Goal: Ask a question: Seek information or help from site administrators or community

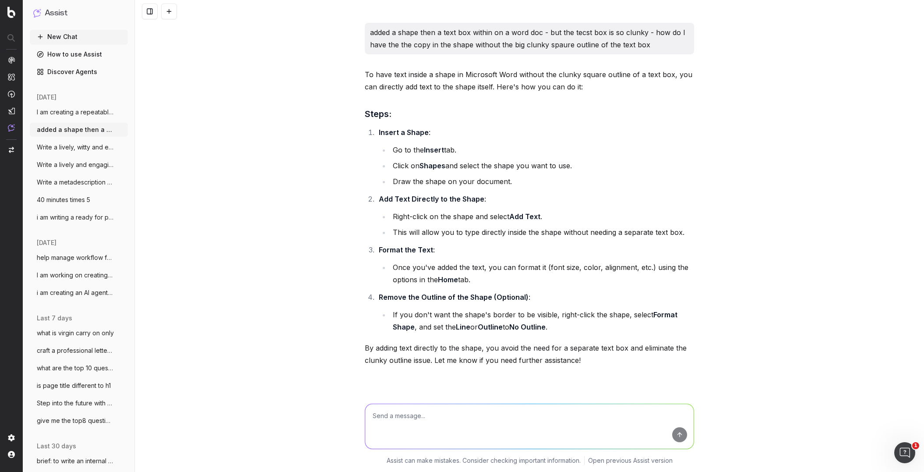
scroll to position [95, 0]
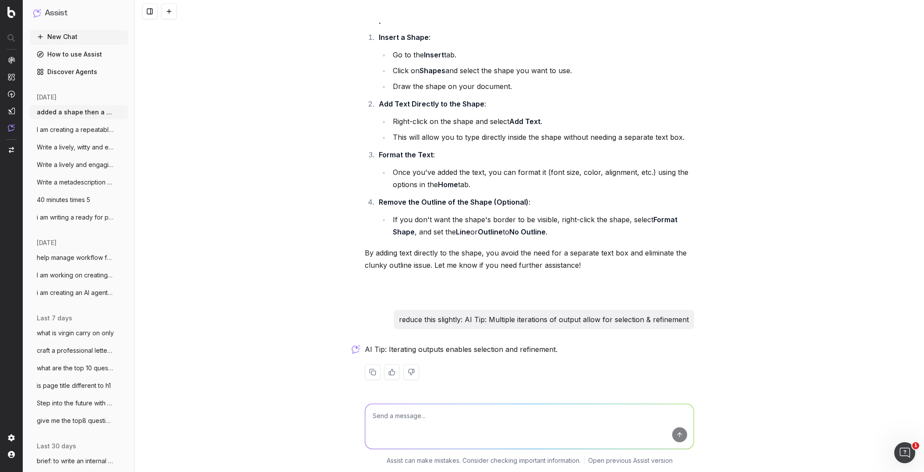
drag, startPoint x: 170, startPoint y: 13, endPoint x: 178, endPoint y: 161, distance: 148.2
click at [170, 14] on button at bounding box center [169, 12] width 16 height 16
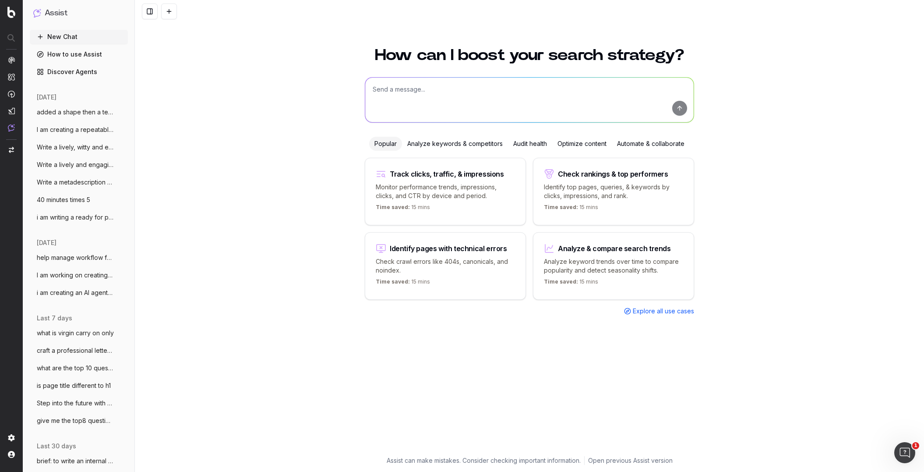
click at [161, 4] on button at bounding box center [169, 12] width 16 height 16
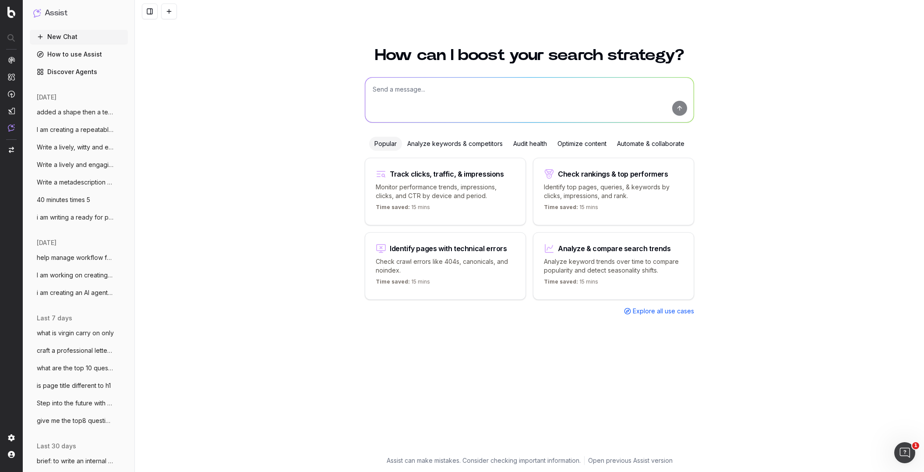
click at [161, 4] on button at bounding box center [169, 12] width 16 height 16
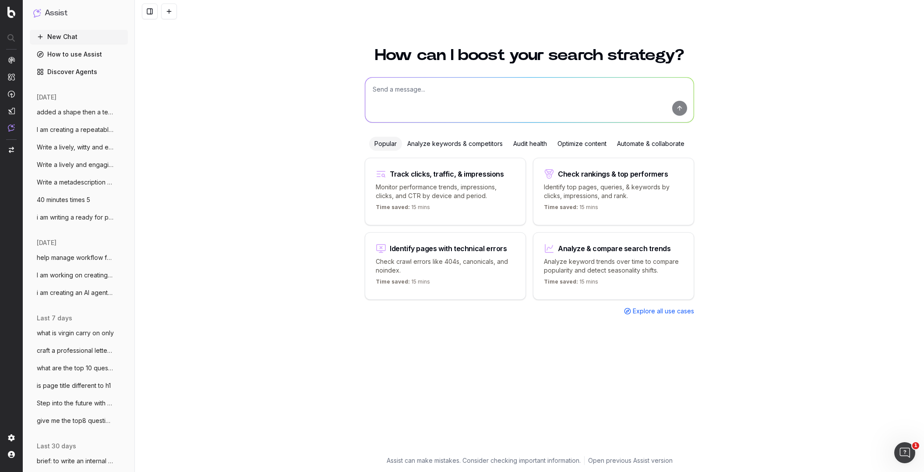
click at [413, 95] on textarea at bounding box center [529, 100] width 328 height 45
paste textarea "IN QLD and SA, IT IS UNLAWFUL TO SELL KNIVES TO PERSONS UNDER THE AGE OF 18 YEA…"
type textarea "explain in a rational and logical manner why adding SA and QLD to the following…"
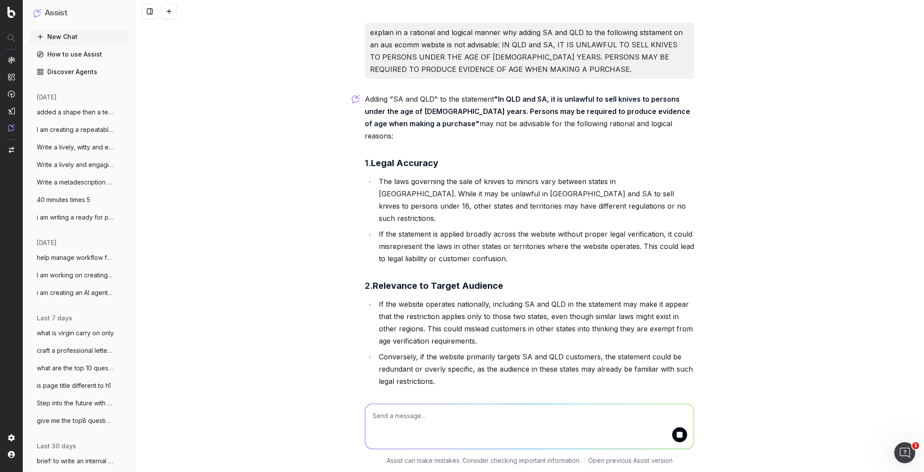
scroll to position [10, 0]
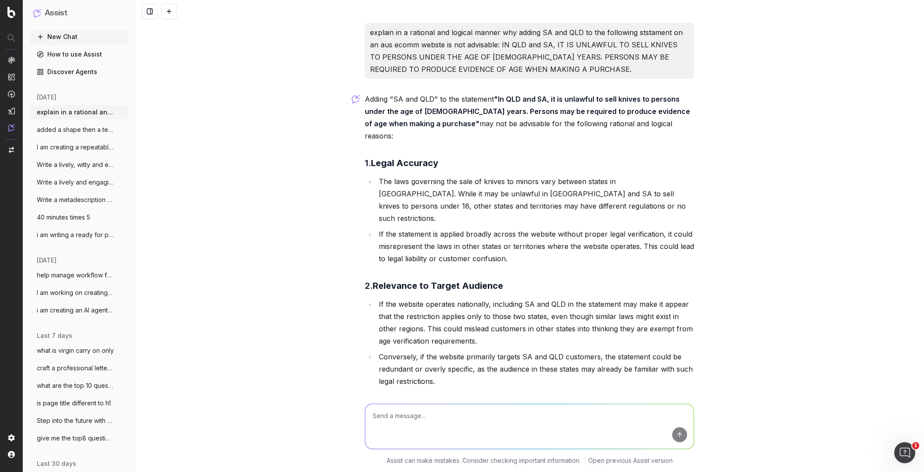
click at [401, 418] on textarea at bounding box center [529, 426] width 328 height 45
type textarea "check each state in aus"
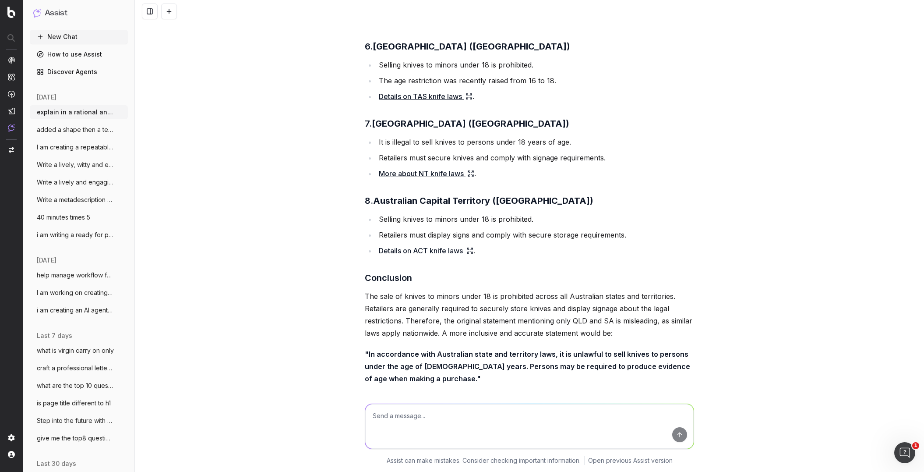
scroll to position [1286, 0]
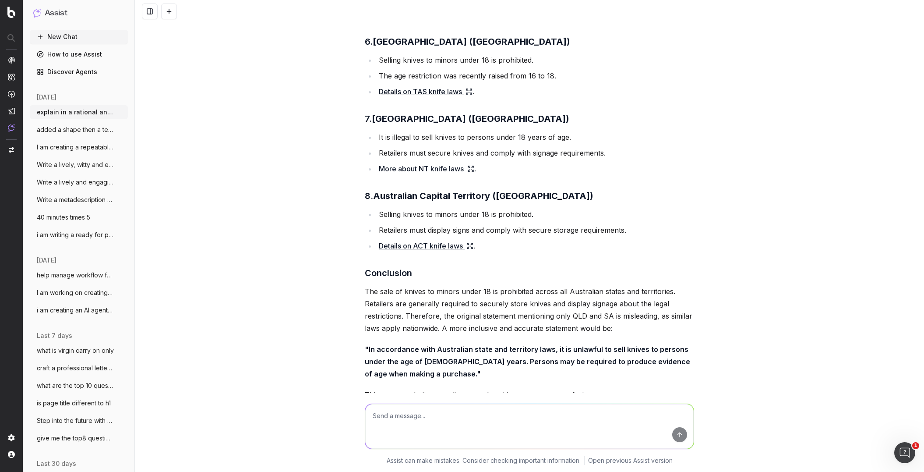
click at [425, 343] on p ""In accordance with Australian state and territory laws, it is unlawful to sell…" at bounding box center [529, 361] width 329 height 37
click at [415, 343] on p ""In accordance with Australian state and territory laws, it is unlawful to sell…" at bounding box center [529, 361] width 329 height 37
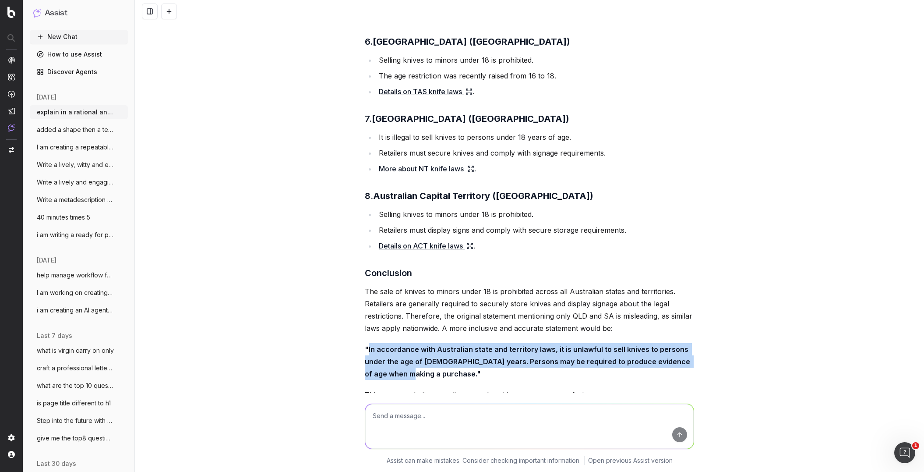
drag, startPoint x: 397, startPoint y: 335, endPoint x: 368, endPoint y: 315, distance: 34.7
click at [368, 345] on strong ""In accordance with Australian state and territory laws, it is unlawful to sell…" at bounding box center [528, 361] width 327 height 33
copy strong "In accordance with Australian state and territory laws, it is unlawful to sell …"
click at [485, 345] on strong ""In accordance with Australian state and territory laws, it is unlawful to sell…" at bounding box center [528, 361] width 327 height 33
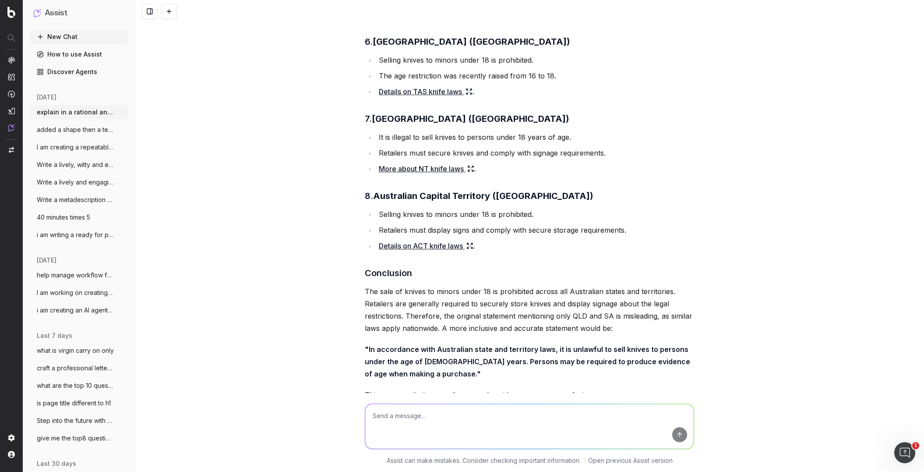
click at [408, 343] on p ""In accordance with Australian state and territory laws, it is unlawful to sell…" at bounding box center [529, 361] width 329 height 37
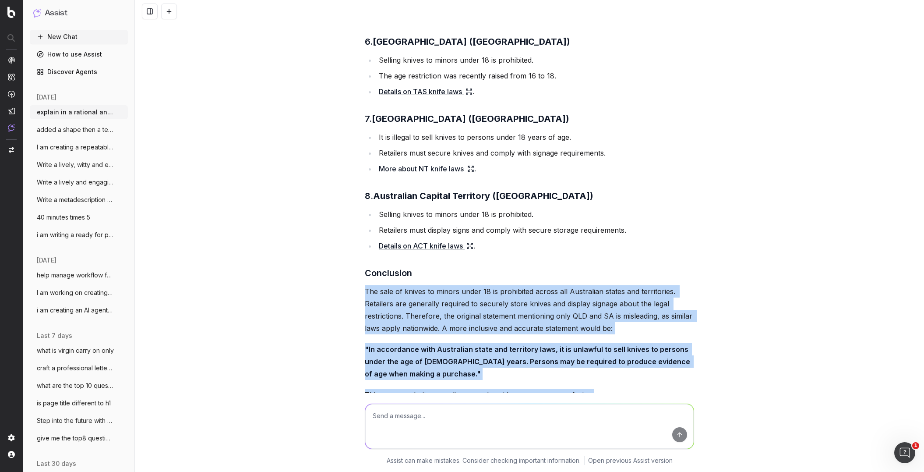
drag, startPoint x: 365, startPoint y: 254, endPoint x: 616, endPoint y: 358, distance: 271.7
click at [616, 358] on div "To provide a comprehensive and accurate response, I will verify the laws regard…" at bounding box center [529, 14] width 329 height 881
copy div "The sale of knives to minors under 18 is prohibited across all Australian state…"
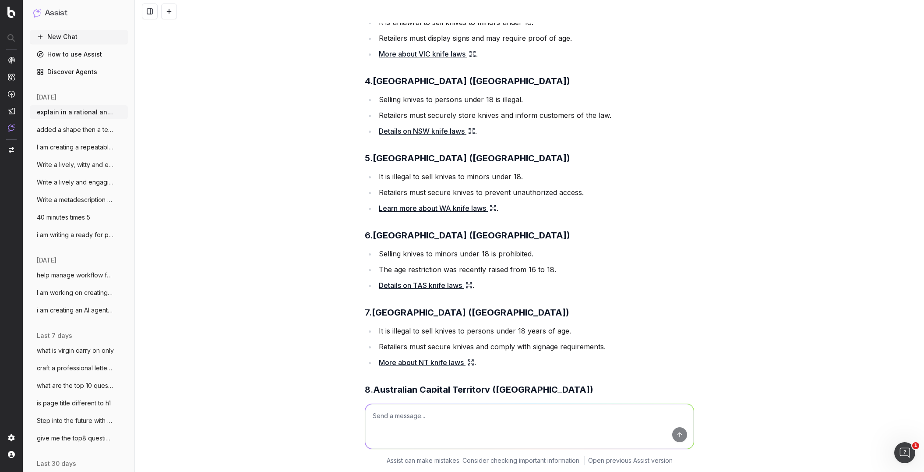
scroll to position [1048, 0]
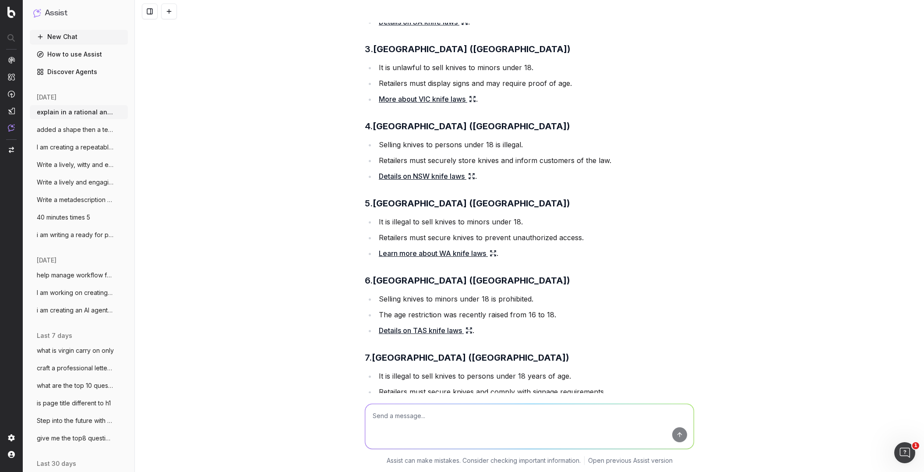
click at [414, 247] on link "Learn more about WA knife laws" at bounding box center [438, 253] width 118 height 12
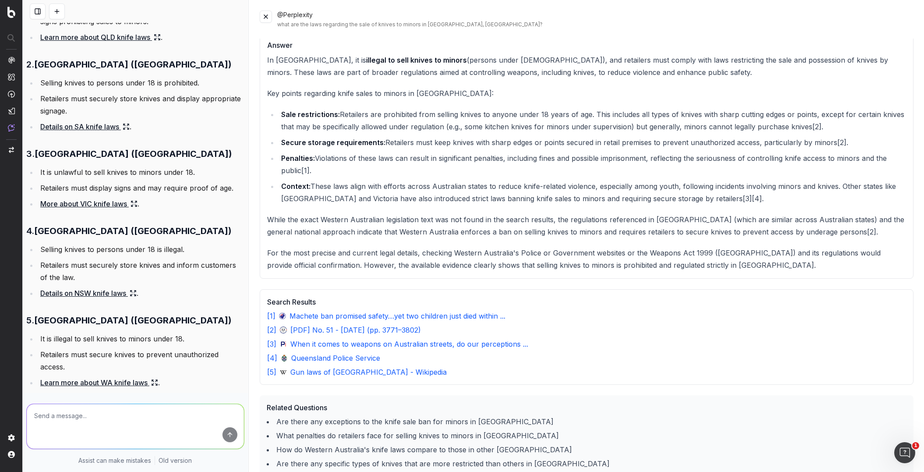
scroll to position [28, 0]
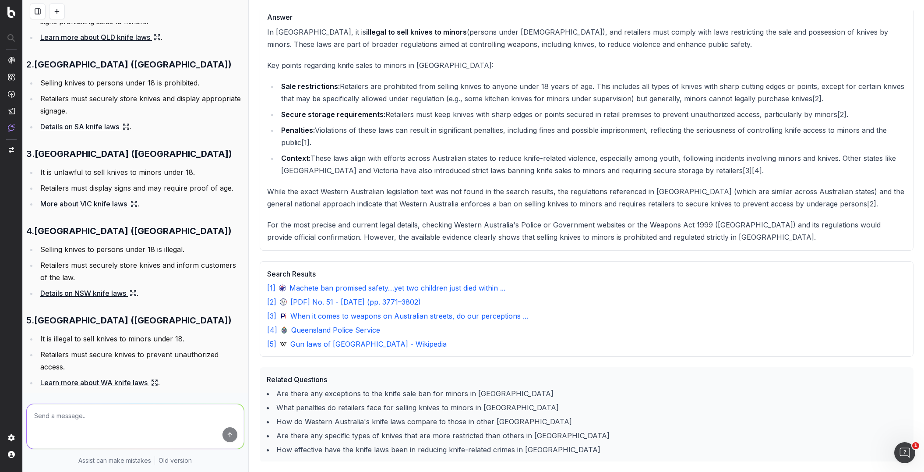
click at [63, 424] on textarea at bounding box center [135, 426] width 217 height 45
type textarea "does it have to be in caps (as per the SA requirement?"
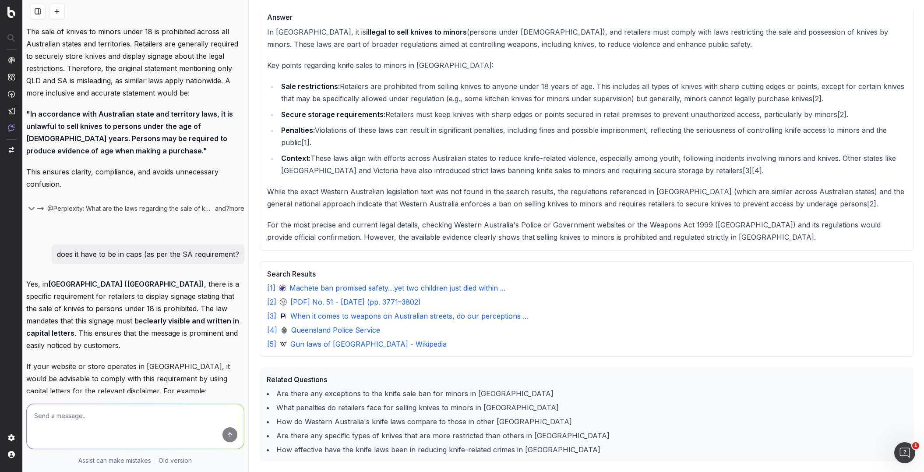
scroll to position [2010, 0]
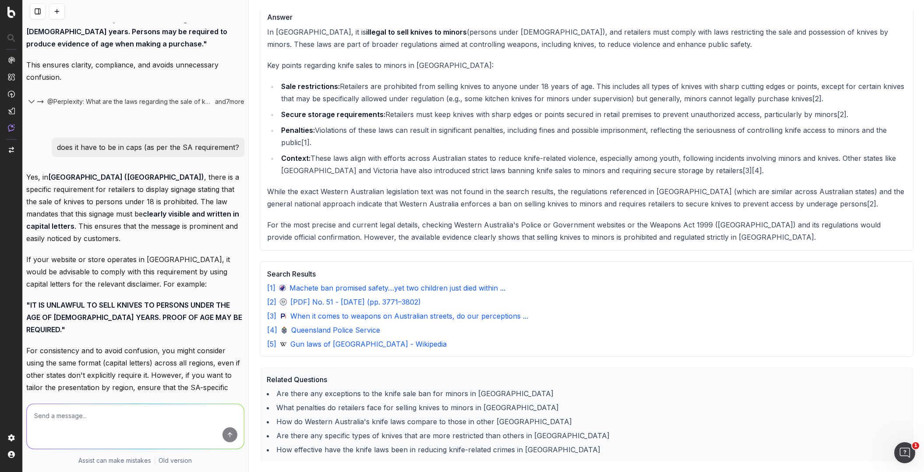
click at [74, 409] on textarea at bounding box center [135, 426] width 217 height 45
type textarea "please advise who makes this specific requirement"
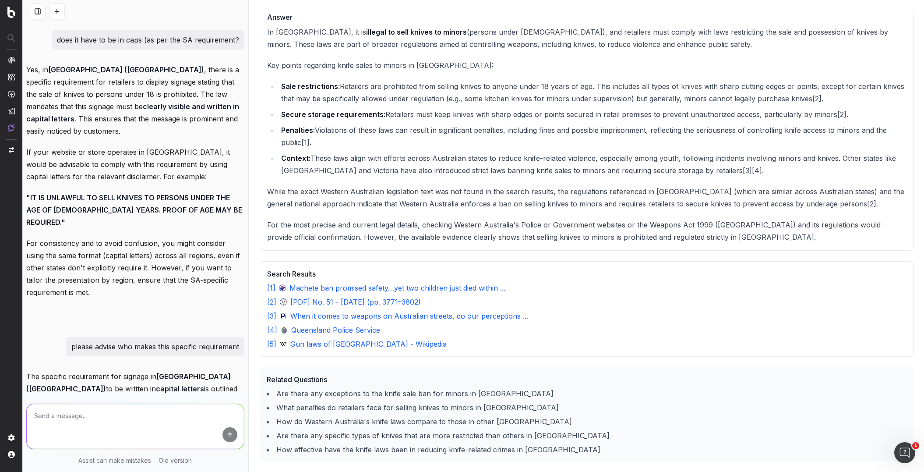
scroll to position [2120, 0]
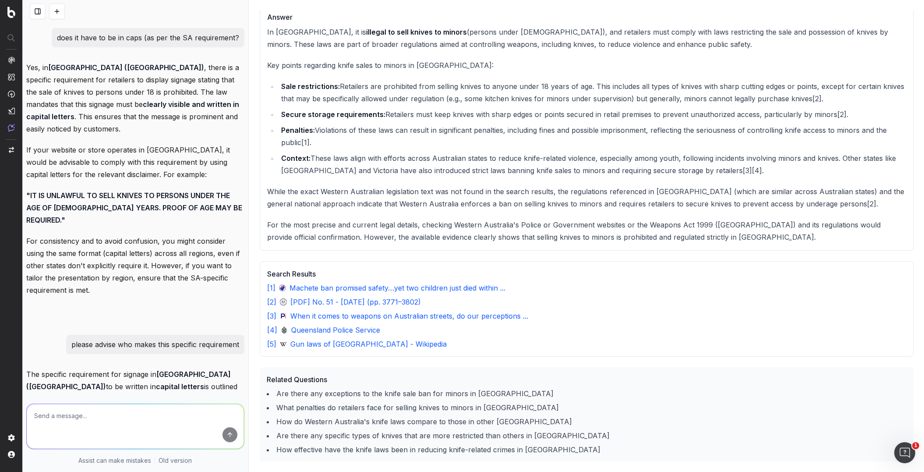
click at [97, 368] on p "The specific requirement for signage in South Australia (SA) to be written in c…" at bounding box center [135, 417] width 218 height 98
drag, startPoint x: 106, startPoint y: 360, endPoint x: 207, endPoint y: 350, distance: 101.1
click at [207, 368] on p "The specific requirement for signage in South Australia (SA) to be written in c…" at bounding box center [135, 417] width 218 height 98
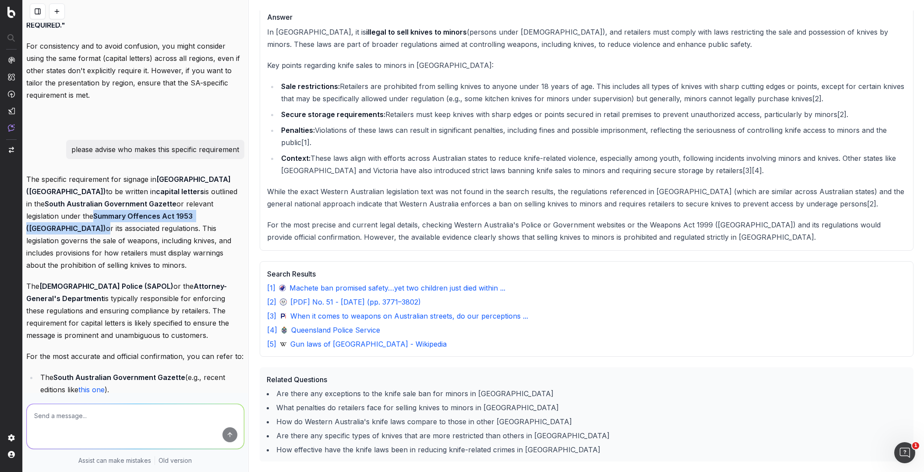
scroll to position [2319, 0]
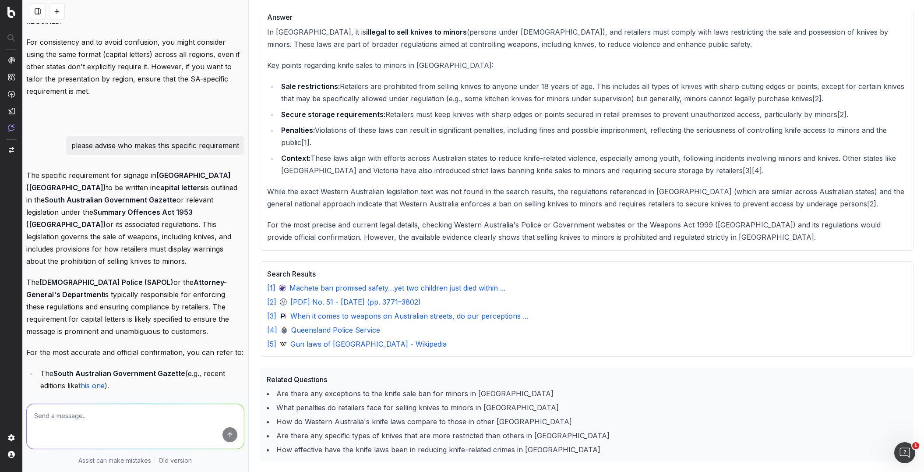
click at [156, 367] on ul "The South Australian Government Gazette (e.g., recent editions like this one ).…" at bounding box center [135, 407] width 218 height 81
drag, startPoint x: 169, startPoint y: 337, endPoint x: 39, endPoint y: 338, distance: 129.2
click at [40, 395] on li "The Summary Offences Act 1953 (SA) or its regulations." at bounding box center [141, 407] width 207 height 25
copy li "The Summary Offences Act 1953 (SA)"
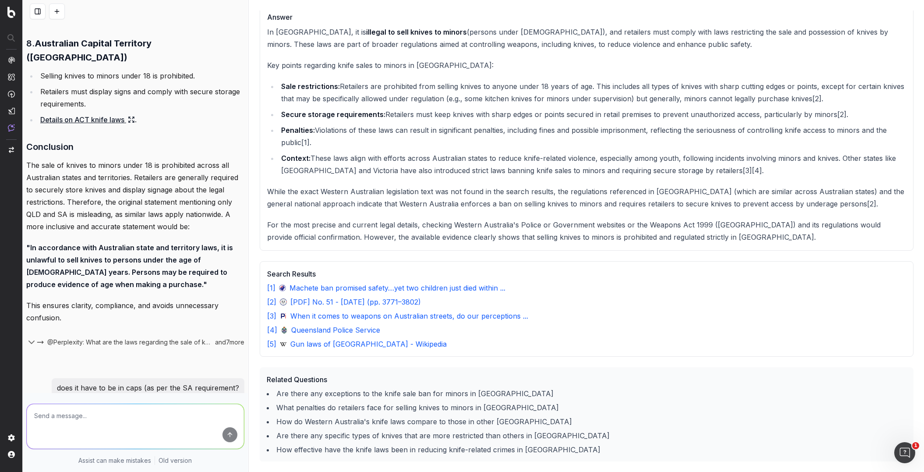
scroll to position [1700, 0]
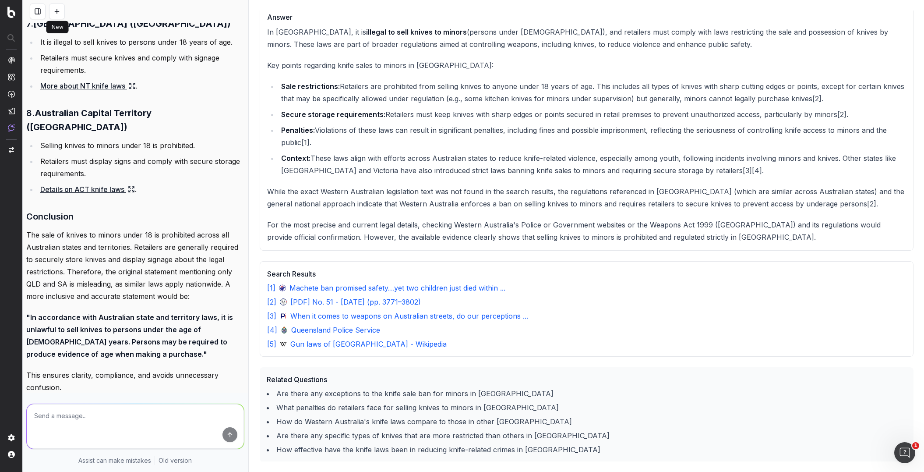
click at [56, 7] on button at bounding box center [57, 12] width 16 height 16
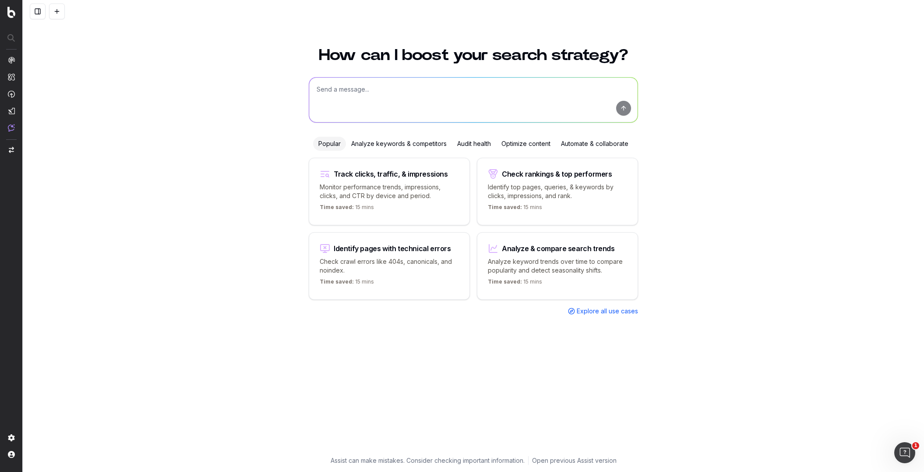
click at [388, 95] on textarea at bounding box center [473, 100] width 328 height 45
paste textarea "20 glow-up–inspired anchor text lines for DOmayne’s lighting category, blending…"
drag, startPoint x: 495, startPoint y: 89, endPoint x: 480, endPoint y: 113, distance: 28.7
click at [472, 90] on textarea "20 glow-up–inspired anchor text lines for DOmayne’s lighting category, blending…" at bounding box center [473, 100] width 328 height 45
type textarea "20 glow-up–inspired anchor text lines for DOmayne’s mirros category, blending w…"
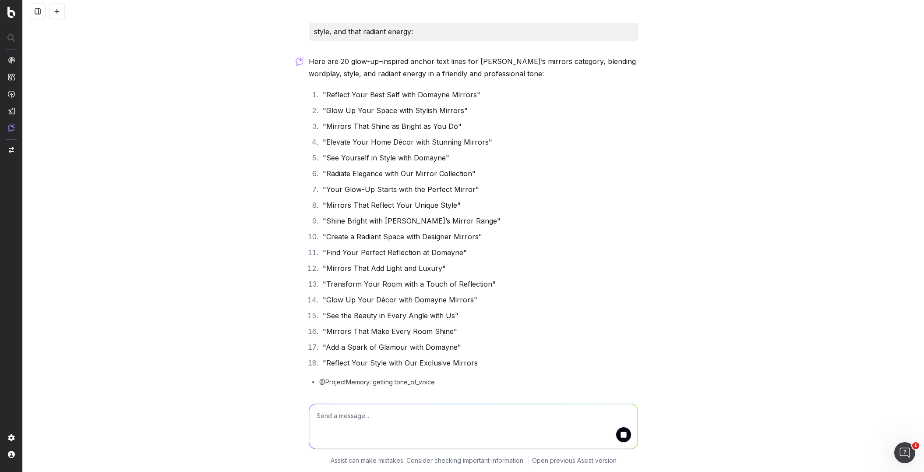
scroll to position [25, 0]
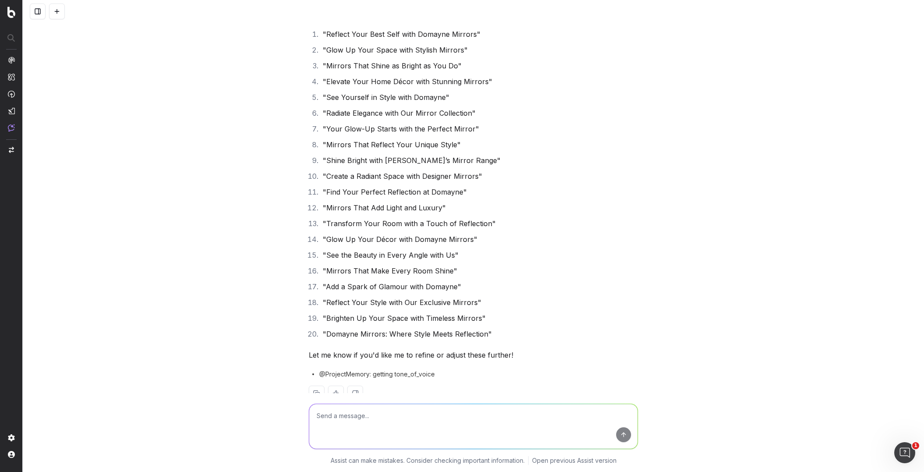
scroll to position [76, 0]
drag, startPoint x: 334, startPoint y: 414, endPoint x: 326, endPoint y: 416, distance: 8.2
click at [326, 416] on textarea "4-555 words only" at bounding box center [473, 426] width 328 height 45
type textarea "4-5 words only"
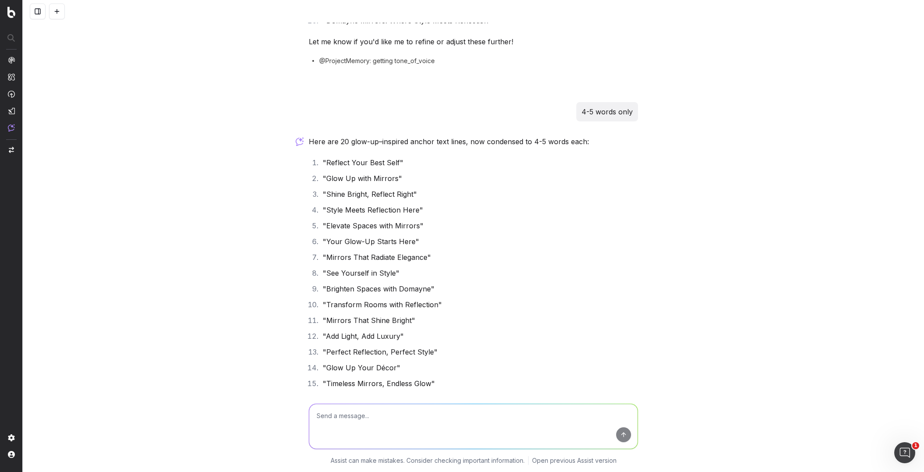
scroll to position [411, 0]
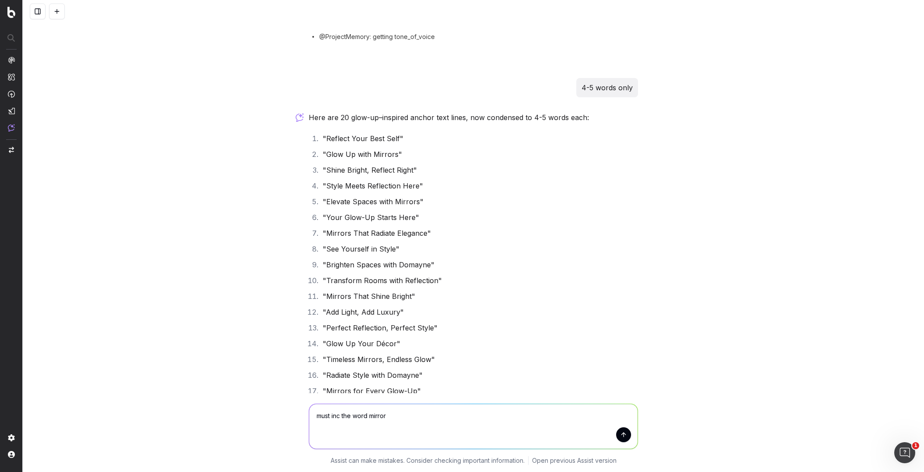
type textarea "must inc the word mirrors"
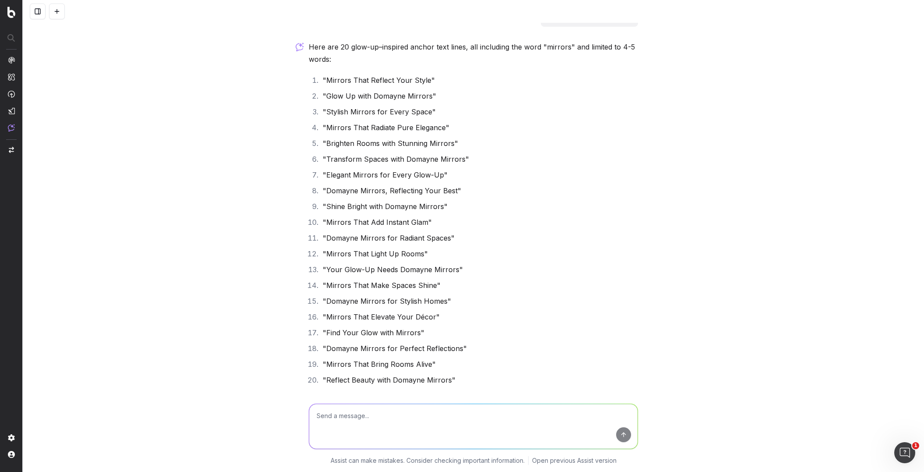
scroll to position [959, 0]
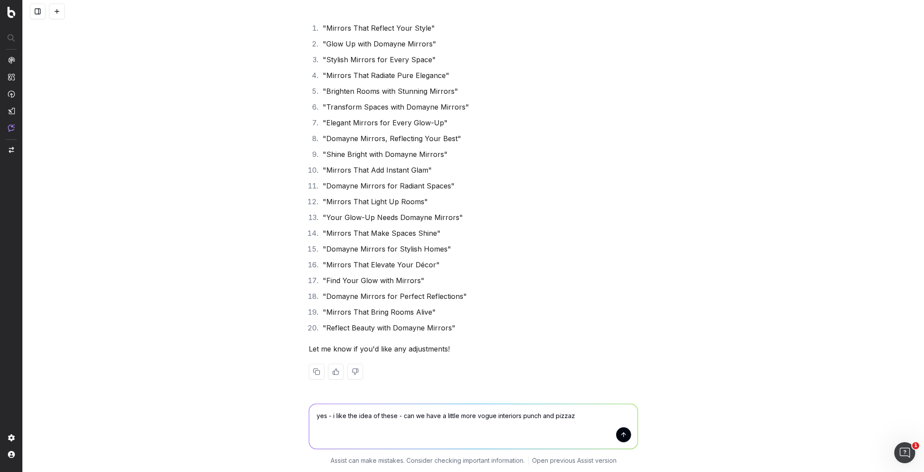
type textarea "yes - i like the idea of these - can we have a little more vogue interiors punc…"
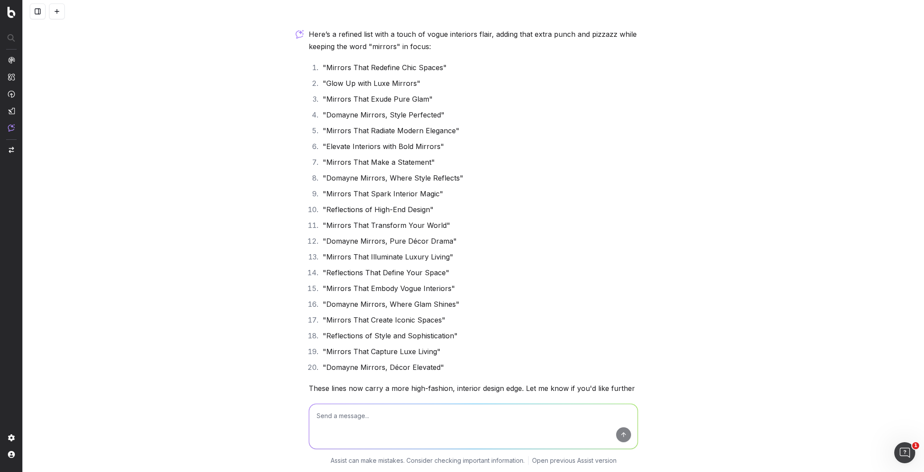
scroll to position [1359, 0]
type textarea "try some using the word reflection - they must all use the word mirror"
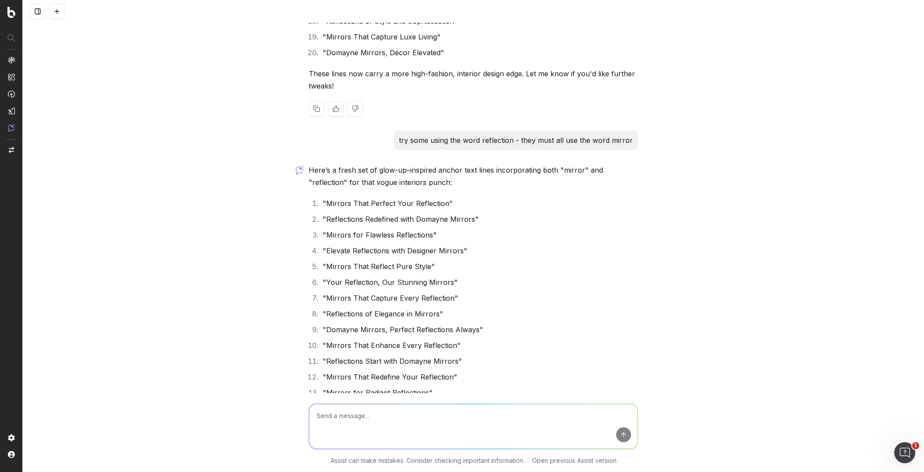
scroll to position [1675, 0]
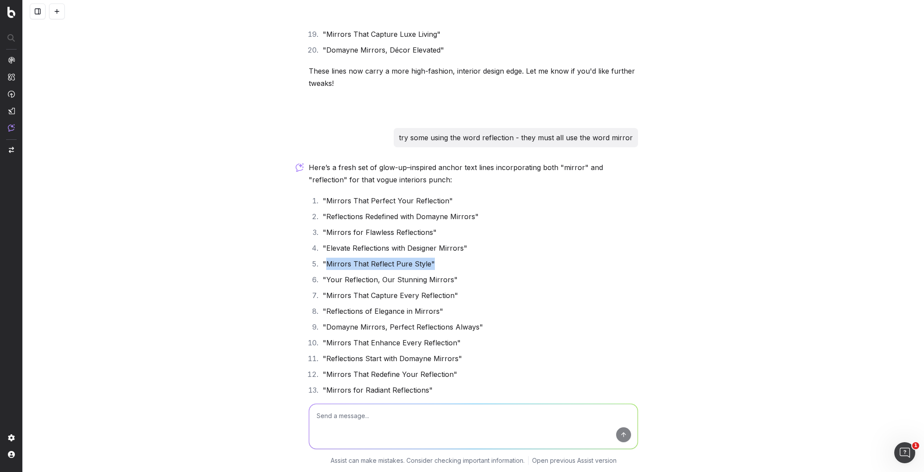
drag, startPoint x: 419, startPoint y: 265, endPoint x: 325, endPoint y: 266, distance: 93.3
click at [326, 266] on li ""Mirrors That Reflect Pure Style"" at bounding box center [479, 264] width 318 height 12
copy li "Mirrors That Reflect Pure Style""
click at [333, 413] on textarea at bounding box center [473, 426] width 328 height 45
paste textarea "Mirrors That Reflect Pure Style""
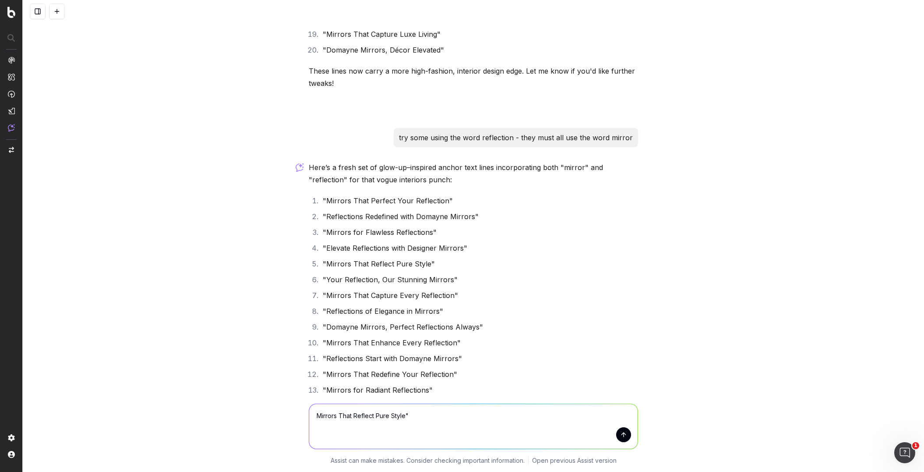
click at [317, 418] on textarea "Mirrors That Reflect Pure Style"" at bounding box center [473, 426] width 328 height 45
type textarea "close to this but a little edgier: Mirrors That Reflect Pure Style""
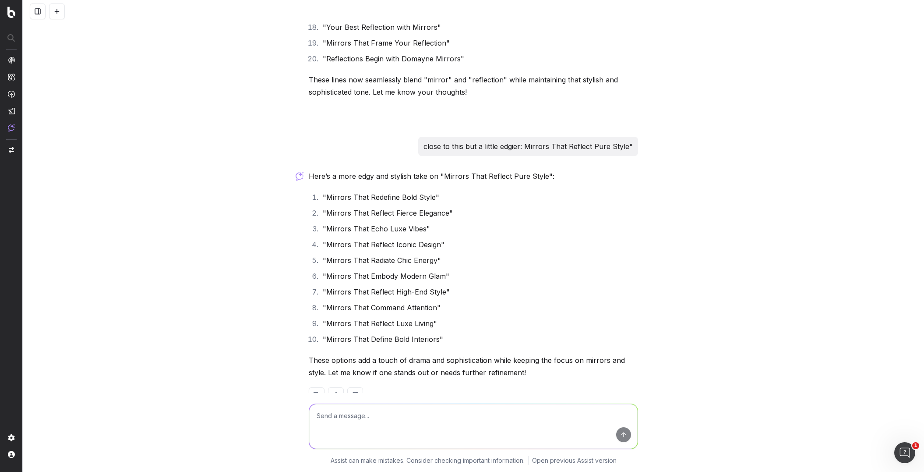
scroll to position [2117, 0]
drag, startPoint x: 453, startPoint y: 257, endPoint x: 449, endPoint y: 254, distance: 5.0
click at [451, 256] on li ""Mirrors That Radiate Chic Energy"" at bounding box center [479, 260] width 318 height 12
drag, startPoint x: 431, startPoint y: 244, endPoint x: 325, endPoint y: 247, distance: 105.6
click at [325, 247] on li ""Mirrors That Reflect Iconic Design"" at bounding box center [479, 244] width 318 height 12
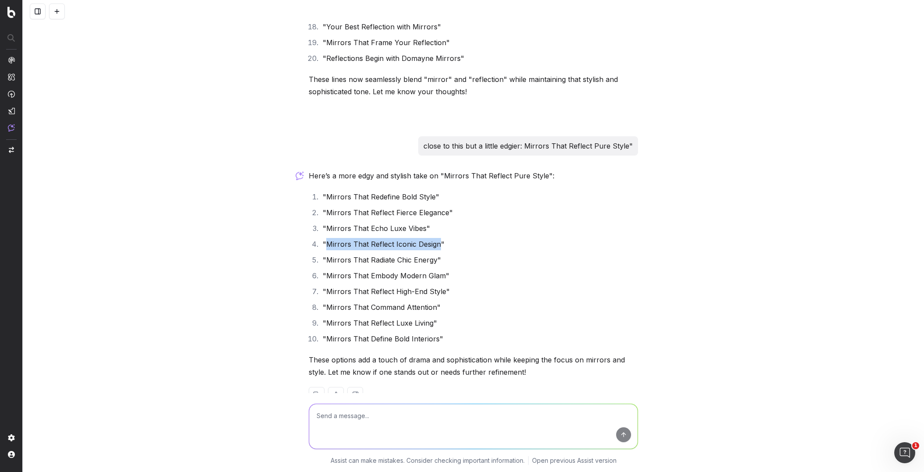
copy li "Mirrors That Reflect Iconic Design"
click at [332, 420] on textarea at bounding box center [473, 426] width 328 height 45
type textarea "12 variants of : Mirrors that reflect..."
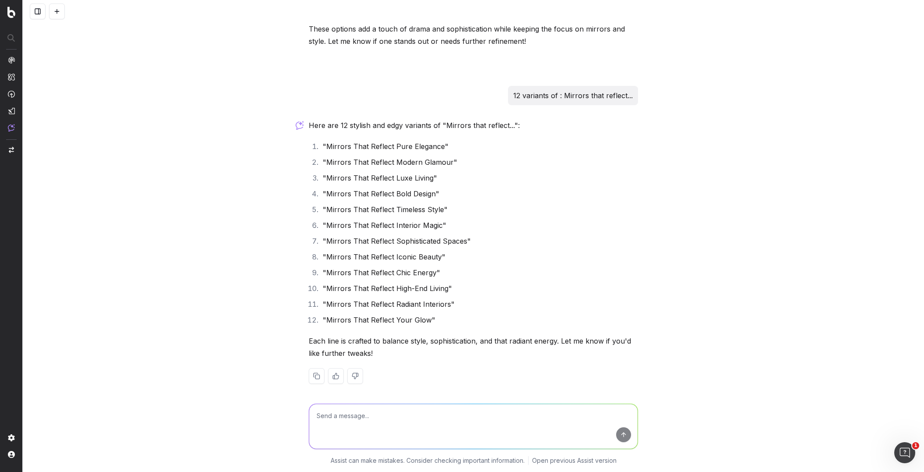
scroll to position [2451, 0]
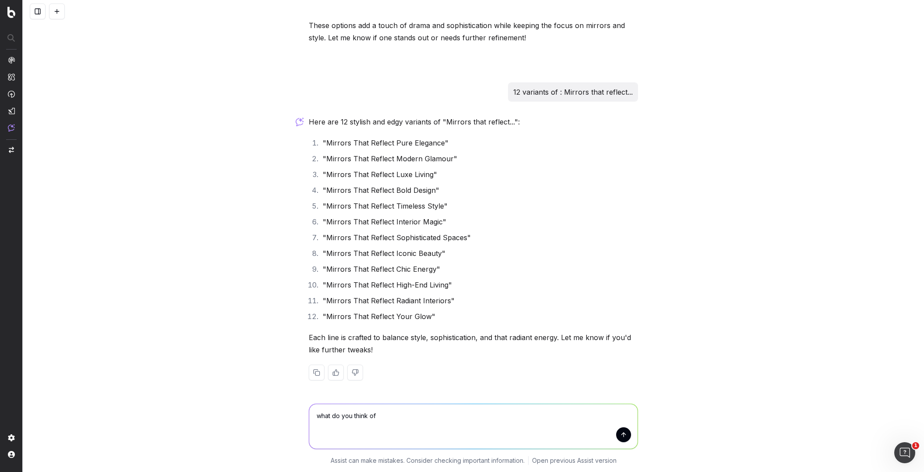
paste textarea "Mirrors That Reflect Iconic Design"
drag, startPoint x: 487, startPoint y: 415, endPoint x: 312, endPoint y: 401, distance: 175.7
click at [313, 401] on div "what do you think of Mirrors That Reflect Iconic Design what do you think of Mi…" at bounding box center [473, 424] width 336 height 63
type textarea "much around with some idioms and puns. - 20"
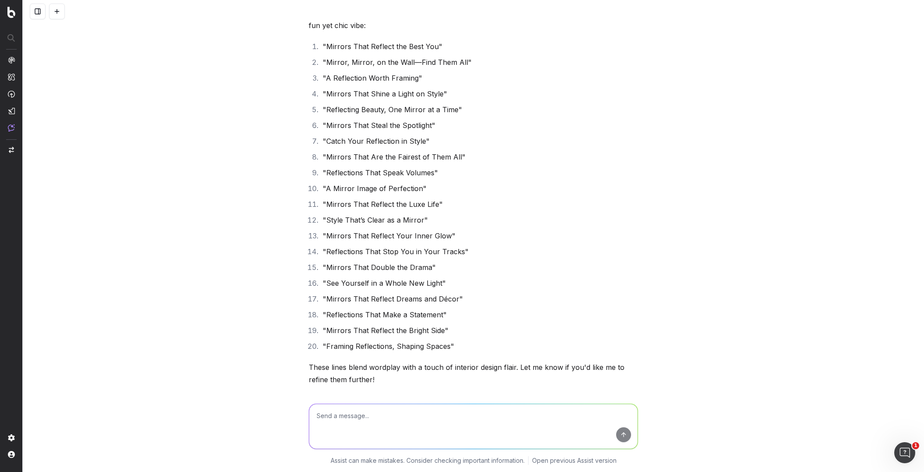
scroll to position [2901, 0]
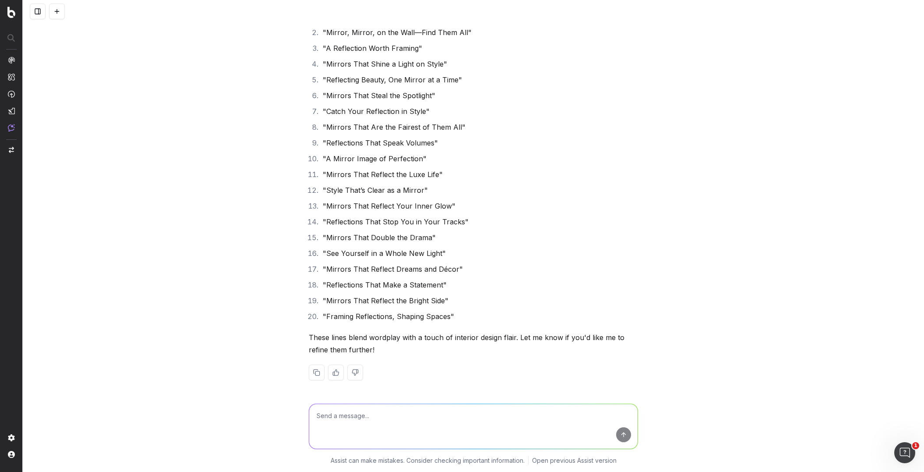
click at [321, 422] on textarea at bounding box center [473, 426] width 328 height 45
click at [343, 415] on textarea "i like the double the" at bounding box center [473, 426] width 328 height 45
click at [379, 415] on textarea "i like the 'double the" at bounding box center [473, 426] width 328 height 45
type textarea "i like the 'double the'"
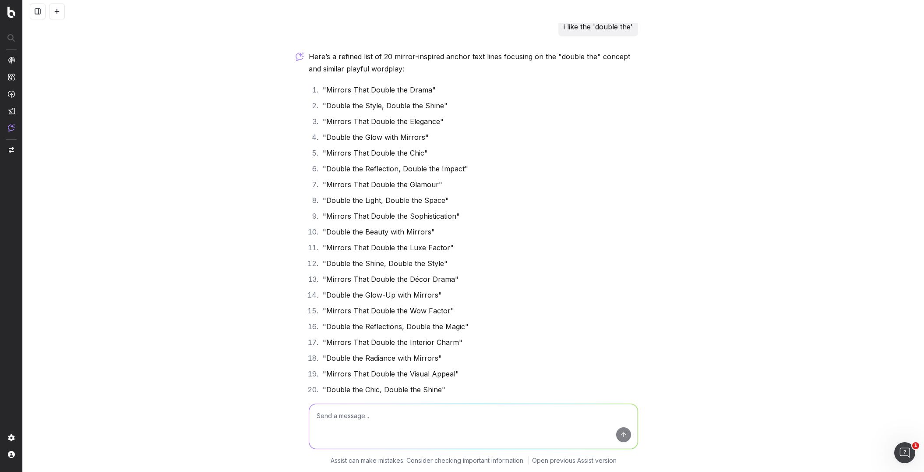
scroll to position [3282, 0]
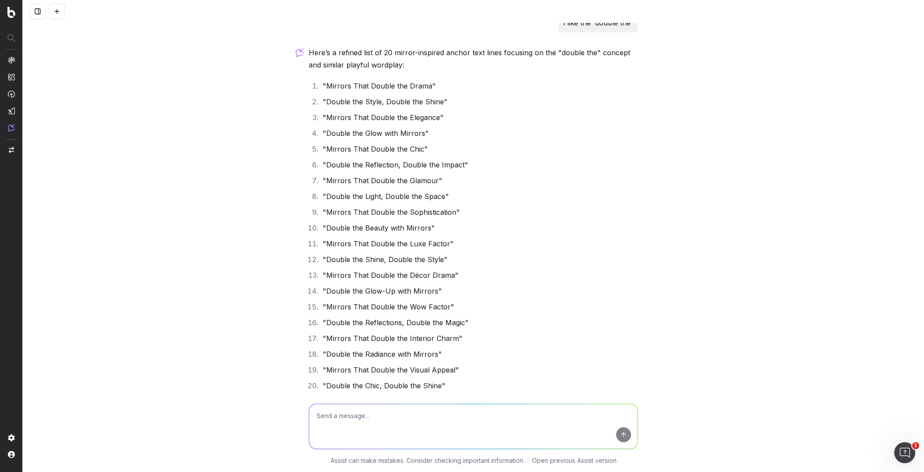
click at [328, 415] on textarea at bounding box center [473, 426] width 328 height 45
type textarea "no more than 5 words"
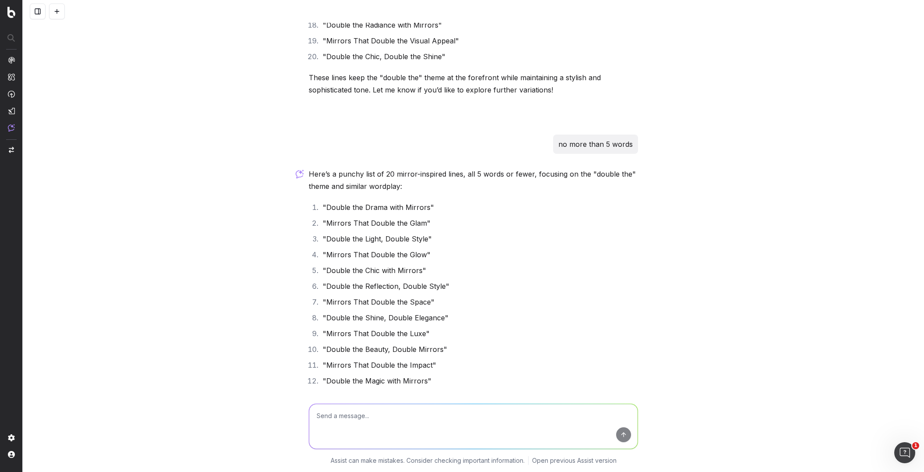
scroll to position [3621, 0]
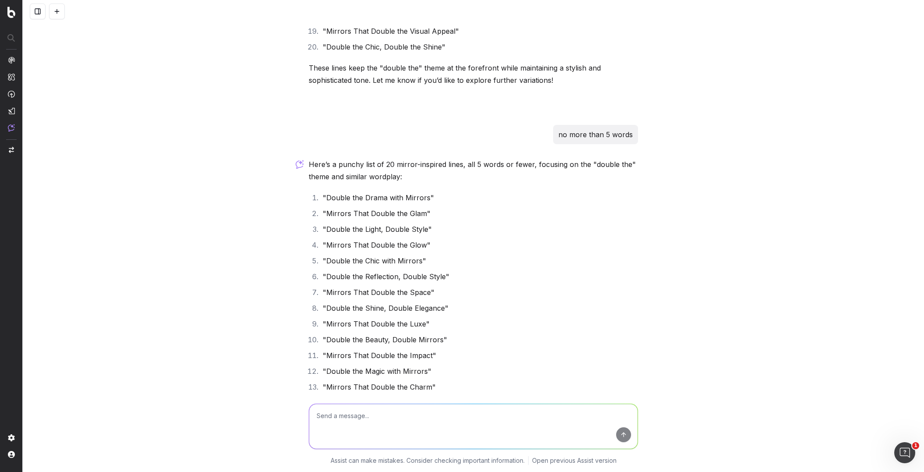
click at [418, 359] on li ""Mirrors That Double the Impact"" at bounding box center [479, 355] width 318 height 12
click at [427, 356] on li ""Mirrors That Double the Impact"" at bounding box center [479, 355] width 318 height 12
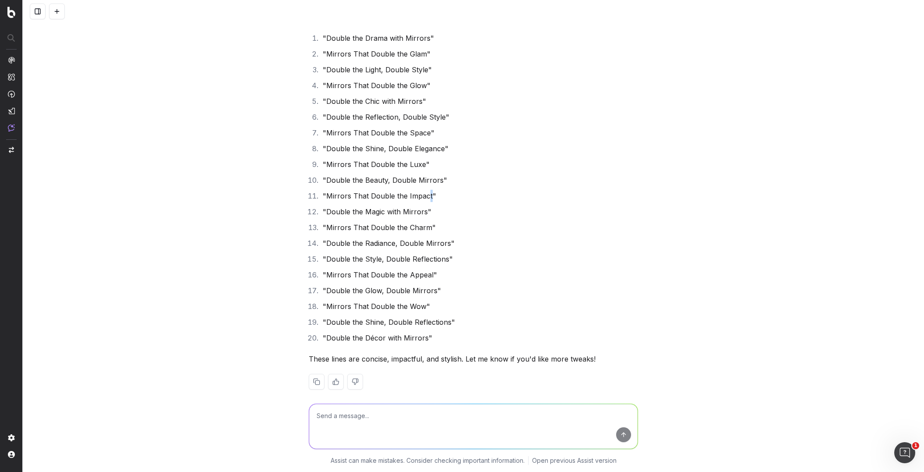
scroll to position [3782, 0]
click at [332, 413] on textarea at bounding box center [473, 426] width 328 height 45
type textarea "try again"
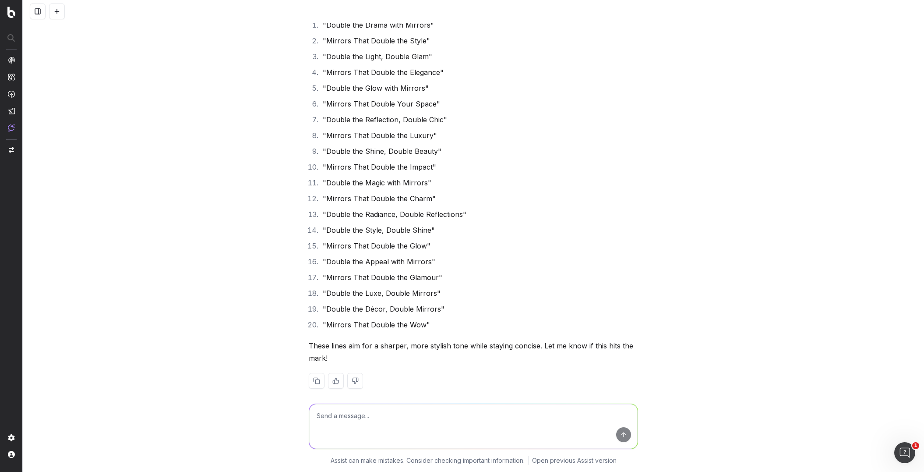
scroll to position [4239, 0]
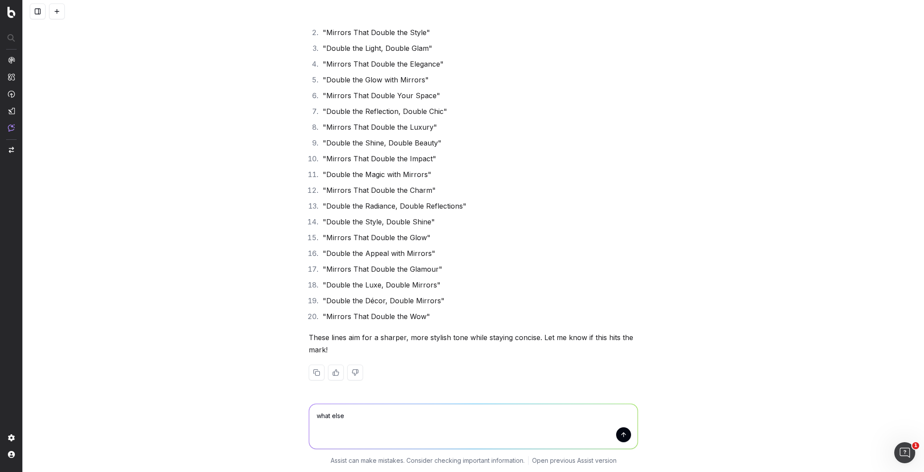
type textarea "what else?"
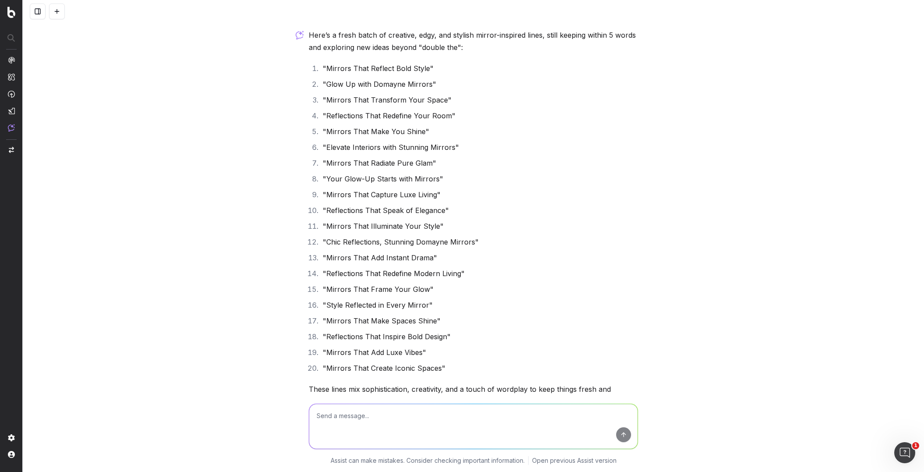
scroll to position [4639, 0]
click at [342, 411] on textarea at bounding box center [473, 426] width 328 height 45
type textarea "do the same for vases and bowls"
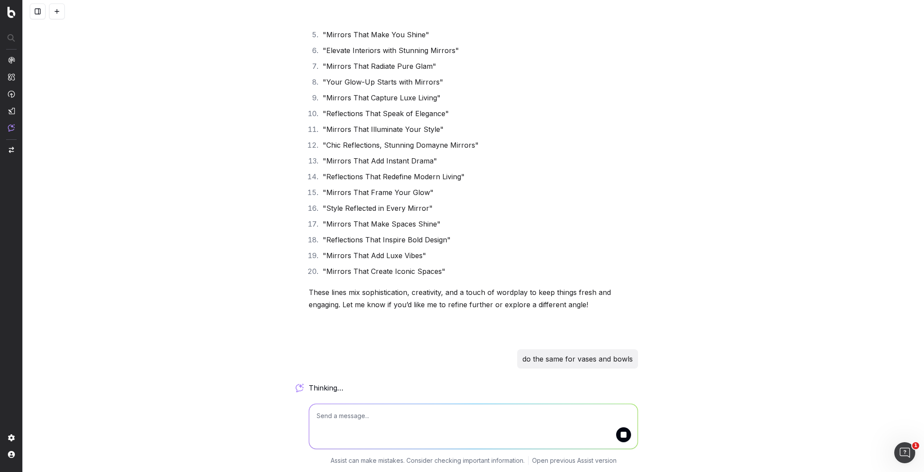
click at [718, 345] on div "20 glow-up–inspired anchor text lines for DOmayne’s mirros category, blending w…" at bounding box center [473, 236] width 901 height 472
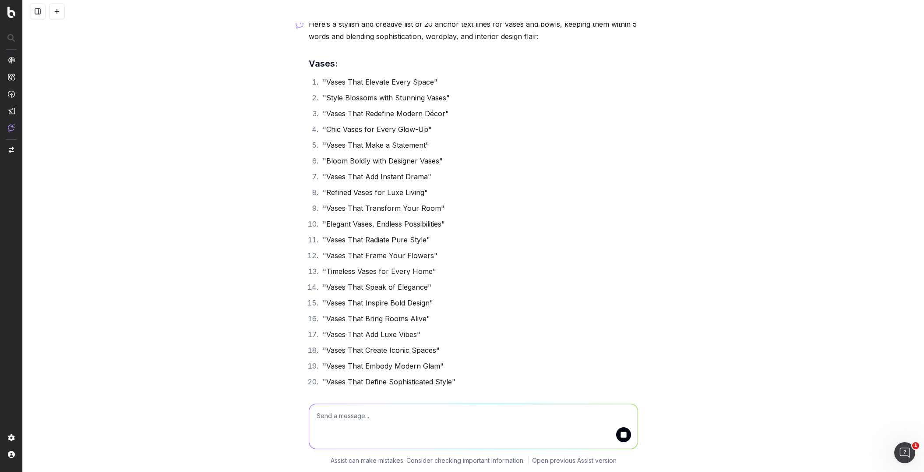
scroll to position [5100, 0]
drag, startPoint x: 340, startPoint y: 413, endPoint x: 333, endPoint y: 415, distance: 7.1
click at [339, 414] on textarea at bounding box center [473, 426] width 328 height 45
type textarea "more celever, punny, witty"
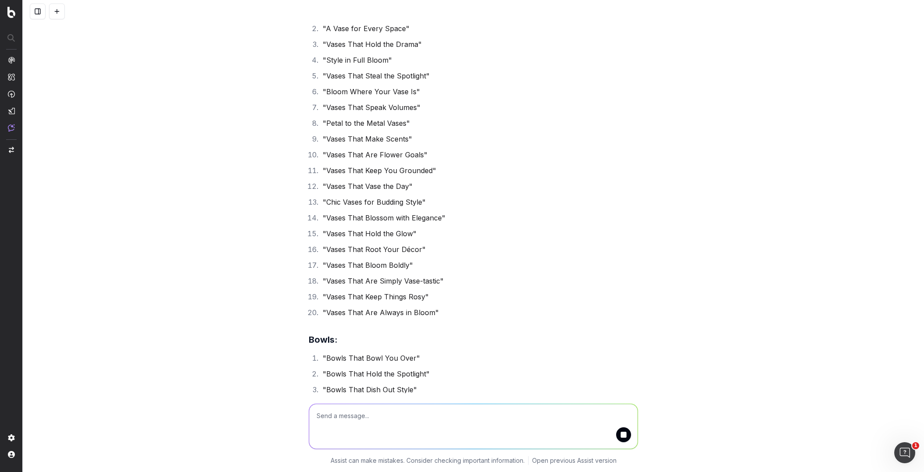
scroll to position [6000, 0]
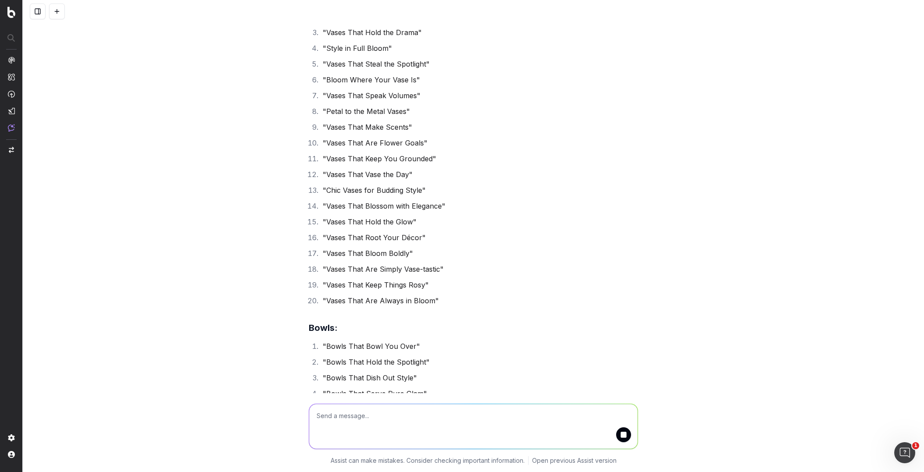
click at [334, 418] on textarea at bounding box center [473, 426] width 328 height 45
type textarea "combine they are not a sep category"
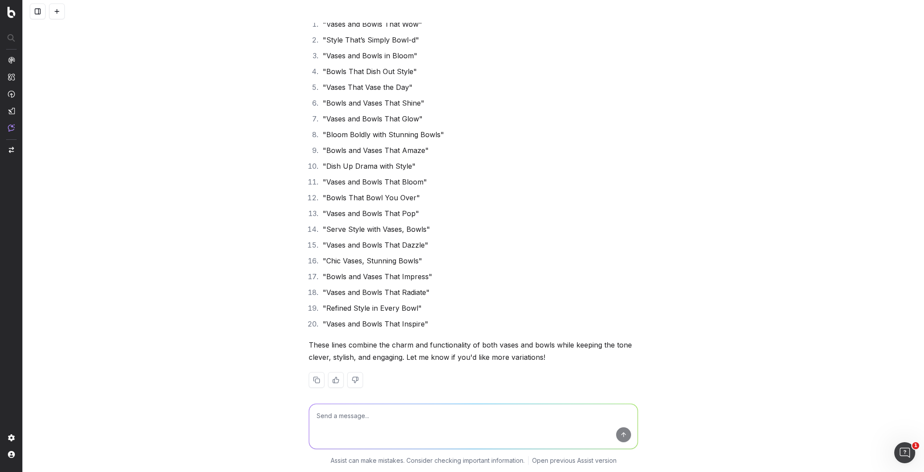
scroll to position [6779, 0]
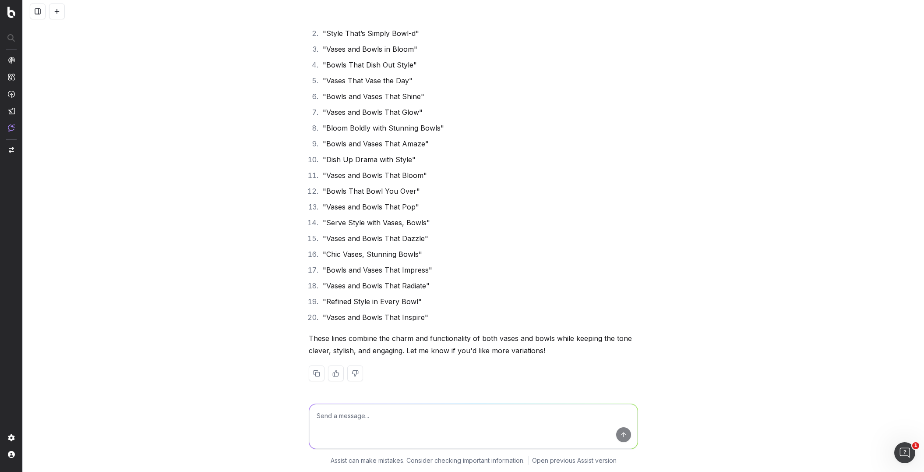
type textarea "3"
click at [328, 418] on textarea at bounding box center [473, 426] width 328 height 45
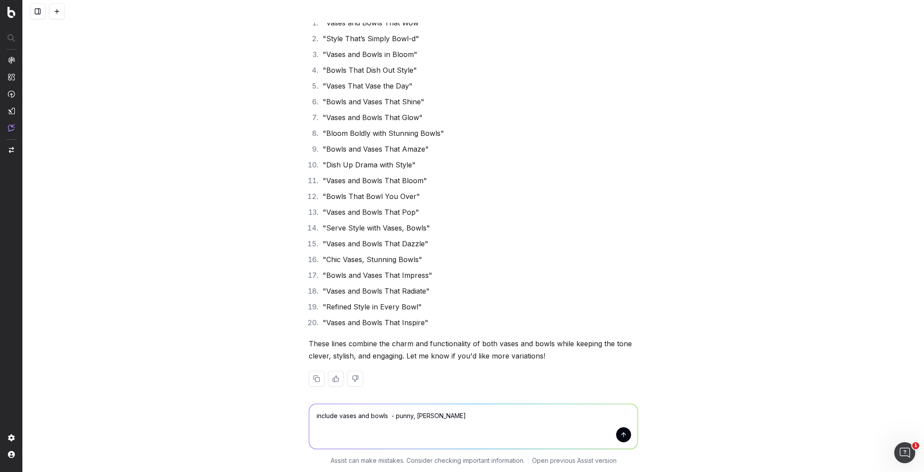
type textarea "include vases and bowls - punny, witty, clever"
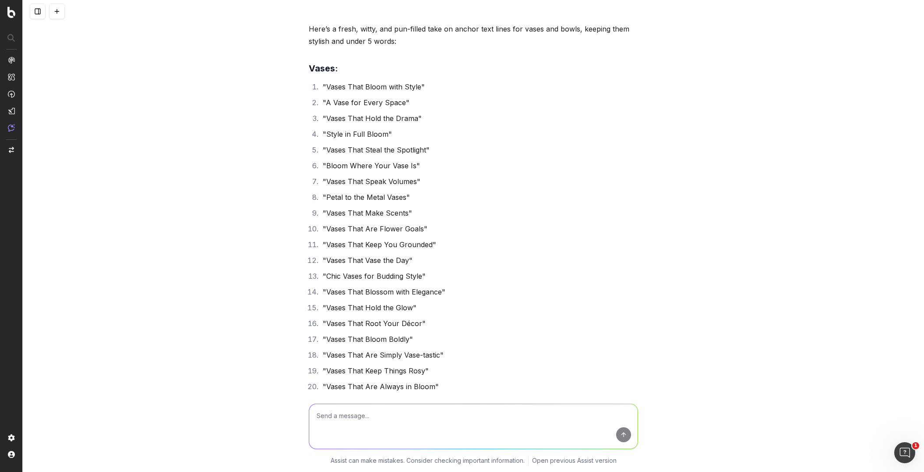
scroll to position [5915, 0]
click at [468, 337] on li ""Vases That Bloom Boldly"" at bounding box center [479, 338] width 318 height 12
click at [342, 415] on textarea at bounding box center [473, 426] width 328 height 45
type textarea "20 for vases but not " vases that..."
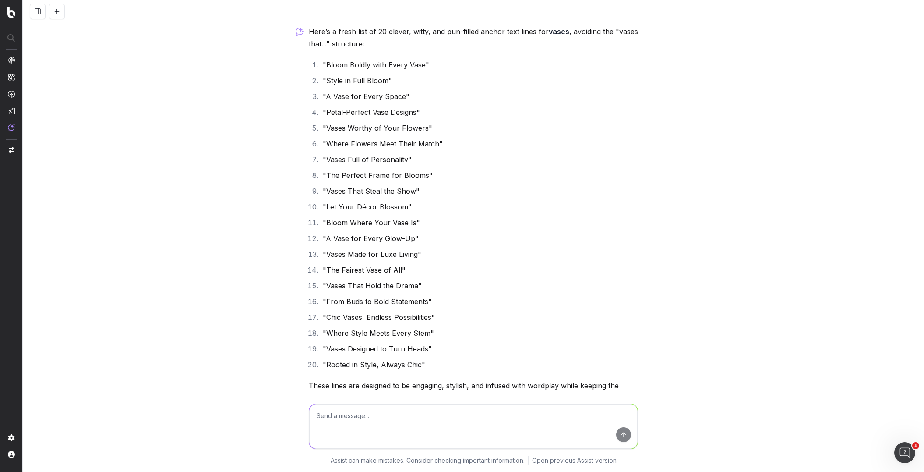
scroll to position [7621, 0]
click at [332, 412] on textarea at bounding box center [473, 426] width 328 height 45
type textarea "more about the fact that they add style/focus/"
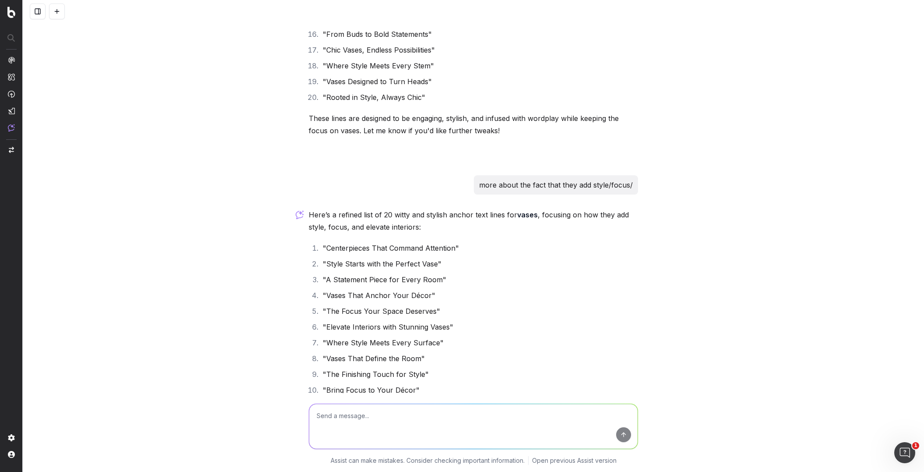
scroll to position [7919, 0]
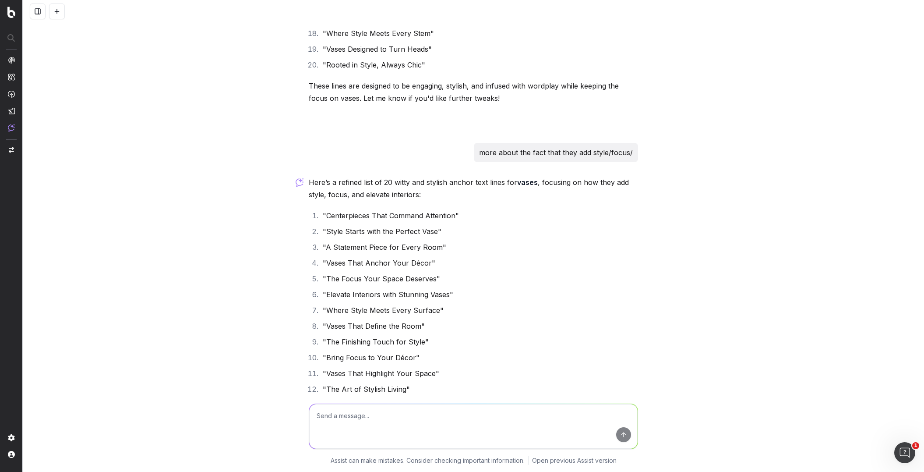
click at [351, 427] on textarea at bounding box center [473, 426] width 328 height 45
type textarea "must include 'vases"
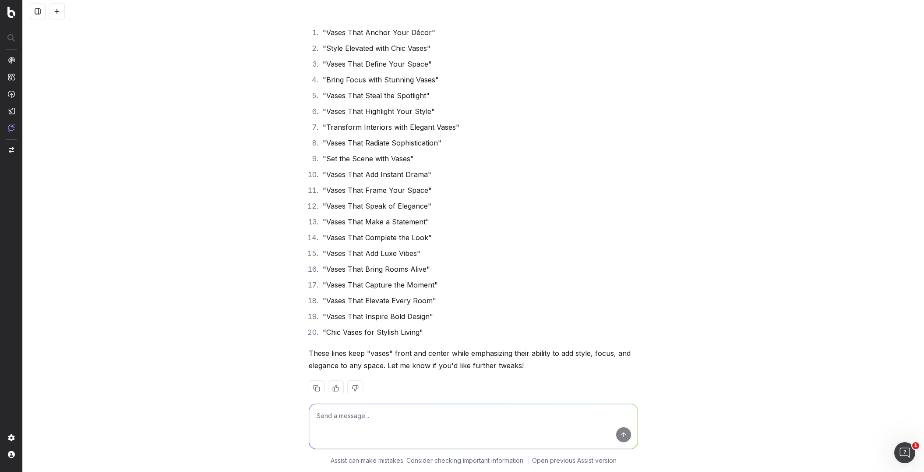
scroll to position [8553, 0]
click at [363, 418] on textarea at bounding box center [473, 426] width 328 height 45
type textarea "not vases that..."
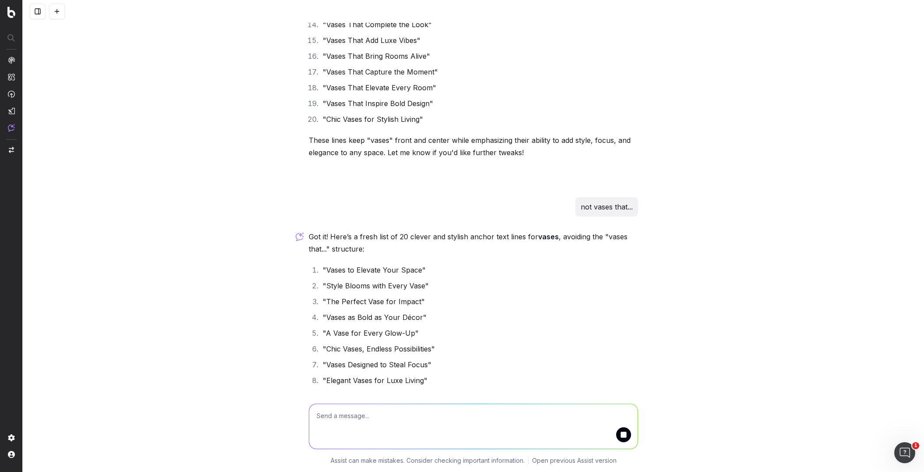
scroll to position [8781, 0]
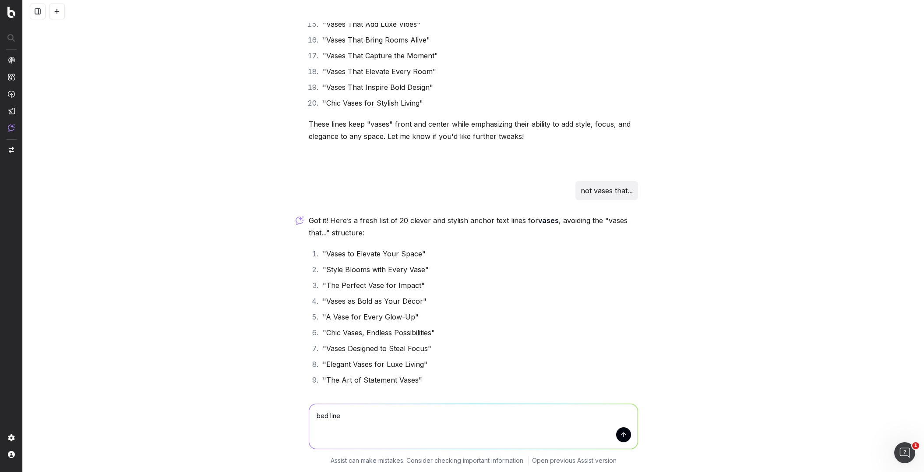
type textarea "bed linen"
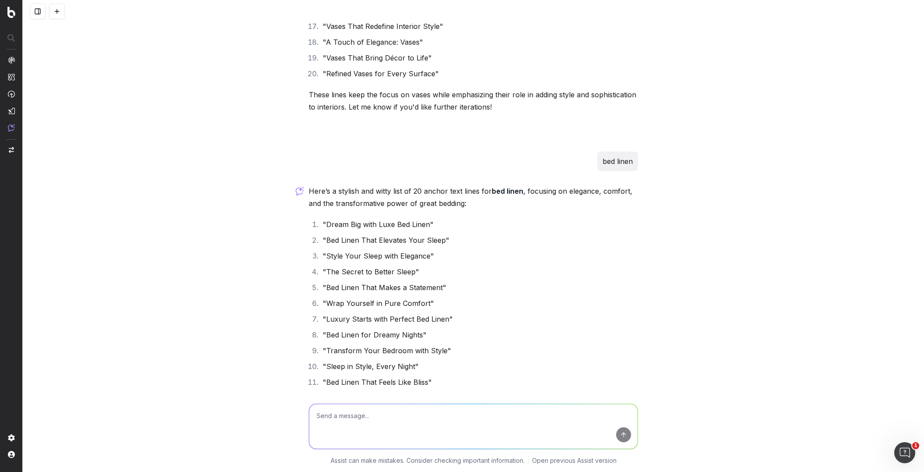
scroll to position [9263, 0]
type textarea "curtains"
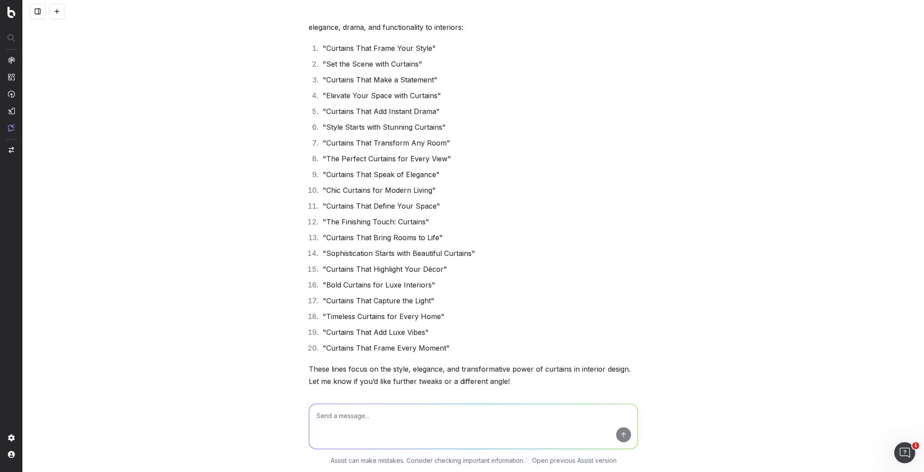
scroll to position [9890, 0]
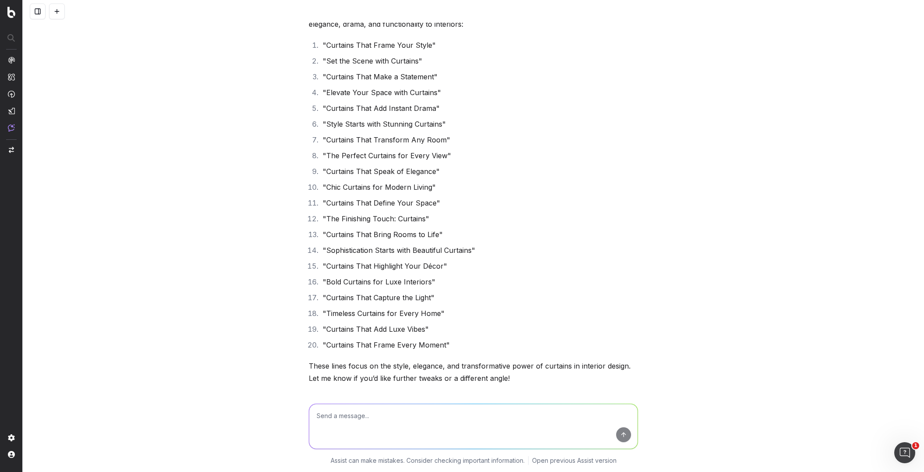
click at [360, 428] on textarea at bounding box center [473, 426] width 328 height 45
click at [353, 408] on textarea at bounding box center [473, 426] width 328 height 45
type textarea "more about curtains and frame - don say curtains that..."
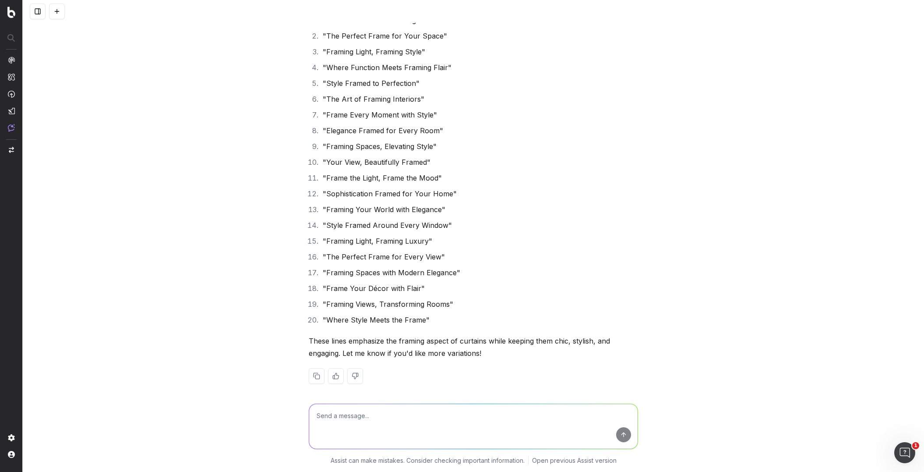
scroll to position [10367, 0]
click at [341, 420] on textarea at bounding box center [473, 426] width 328 height 45
type textarea "needs to include curtains"
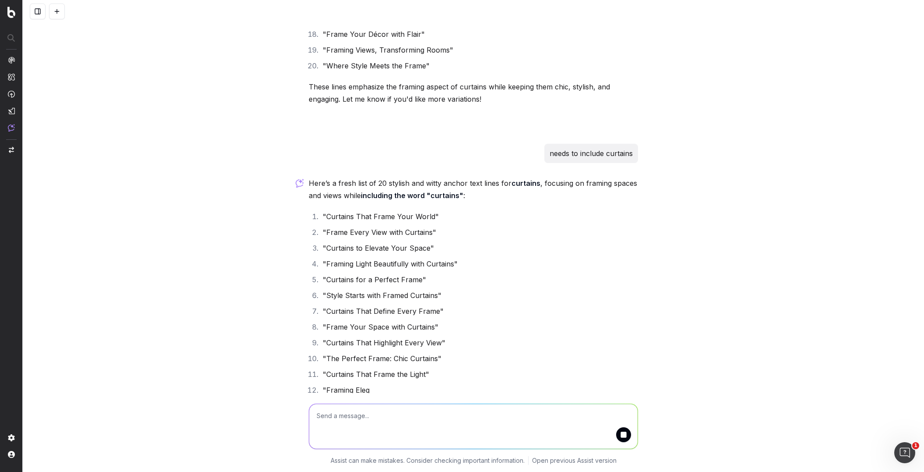
scroll to position [10623, 0]
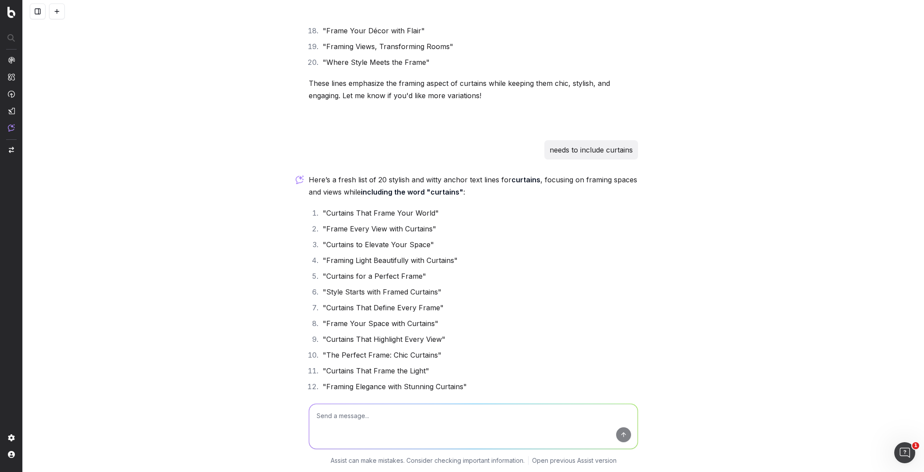
click at [352, 411] on textarea at bounding box center [473, 426] width 328 height 45
type textarea "hmmm try again - be more creative"
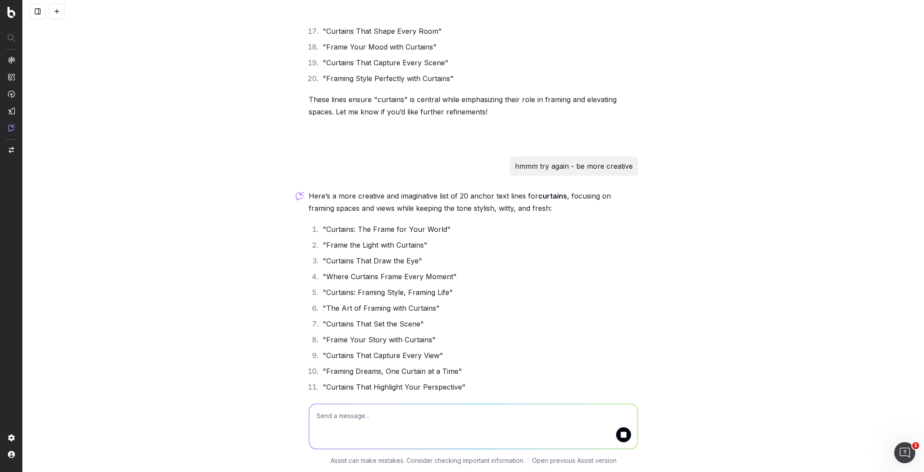
scroll to position [11065, 0]
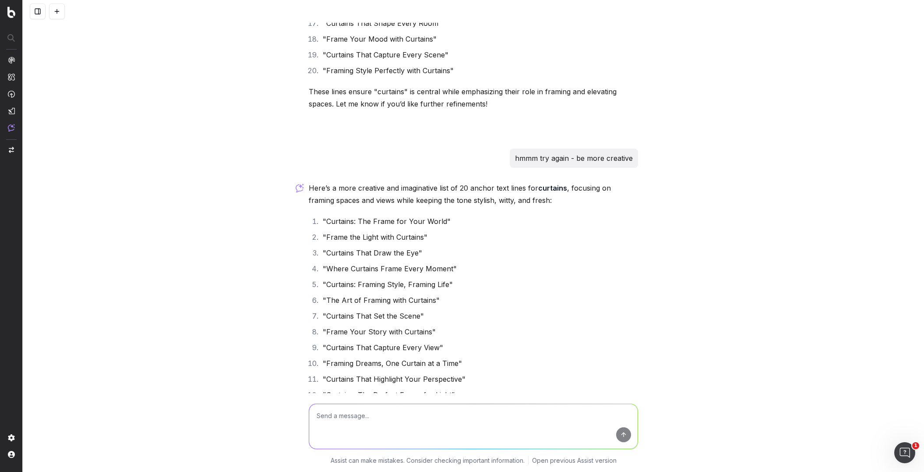
click at [320, 419] on textarea at bounding box center [473, 426] width 328 height 45
type textarea "outdoor cushions - edgy delightful, different"
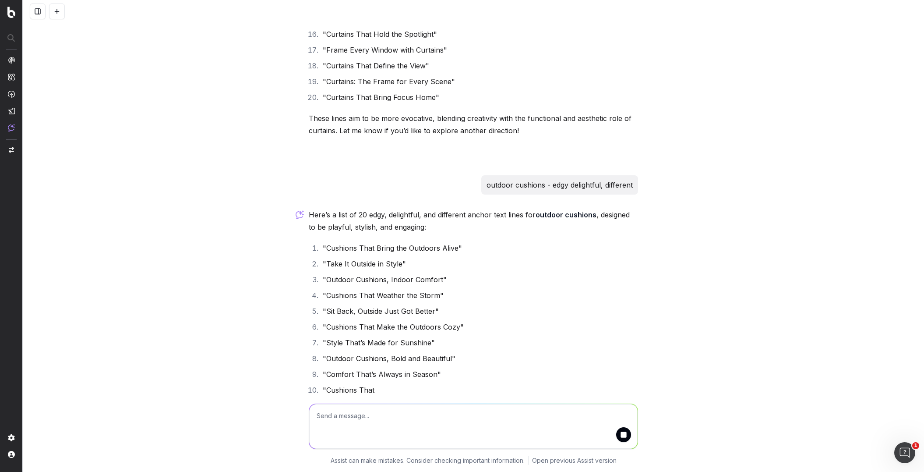
scroll to position [11491, 0]
click at [339, 407] on textarea at bounding box center [473, 426] width 328 height 45
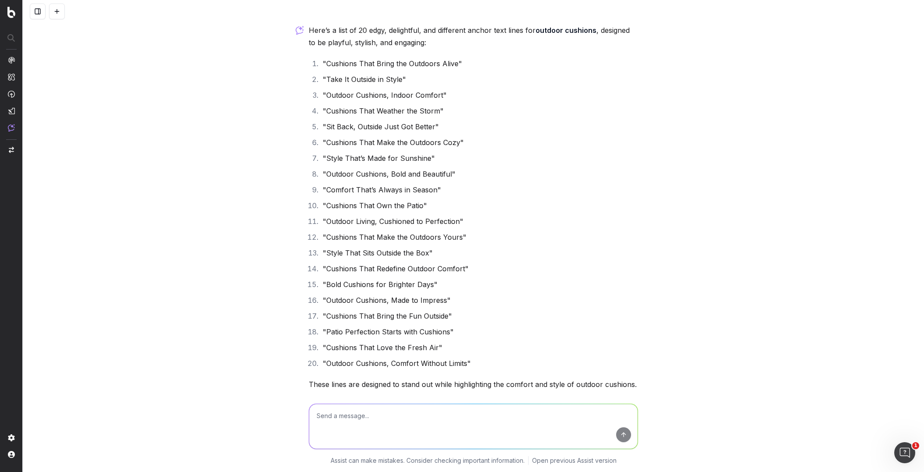
scroll to position [11718, 0]
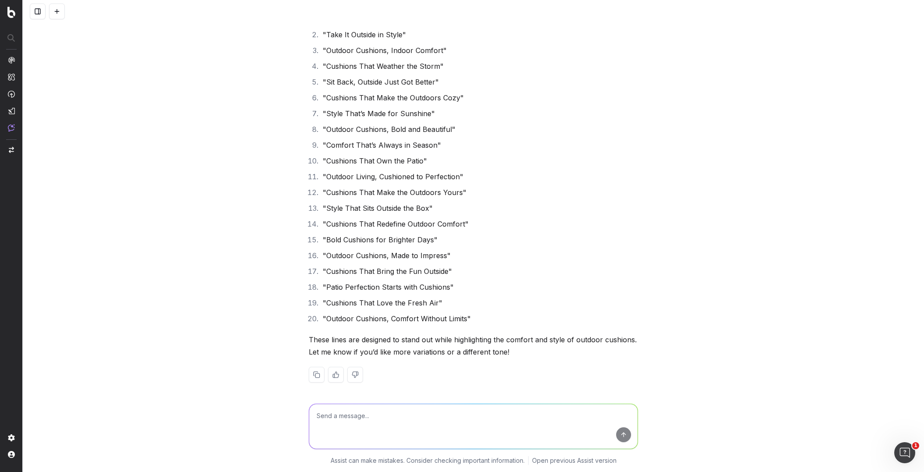
click at [335, 417] on textarea at bounding box center [473, 426] width 328 height 45
type textarea "these are a bit boring - more creative and unexpected and witty"
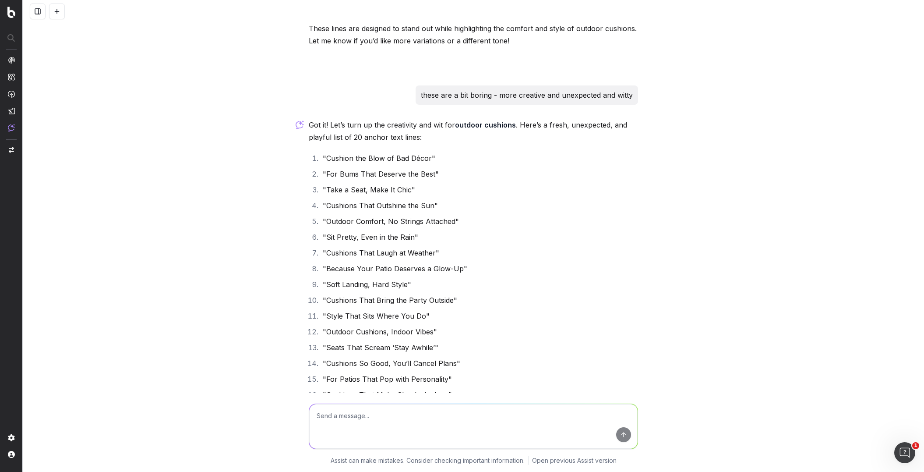
scroll to position [12029, 0]
click at [349, 417] on textarea at bounding box center [473, 426] width 328 height 45
type textarea "must include outdoor cushions"
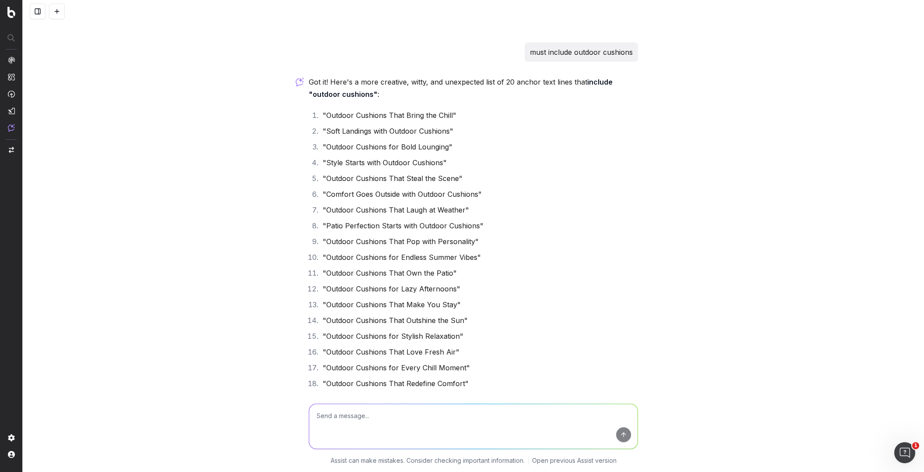
scroll to position [12568, 0]
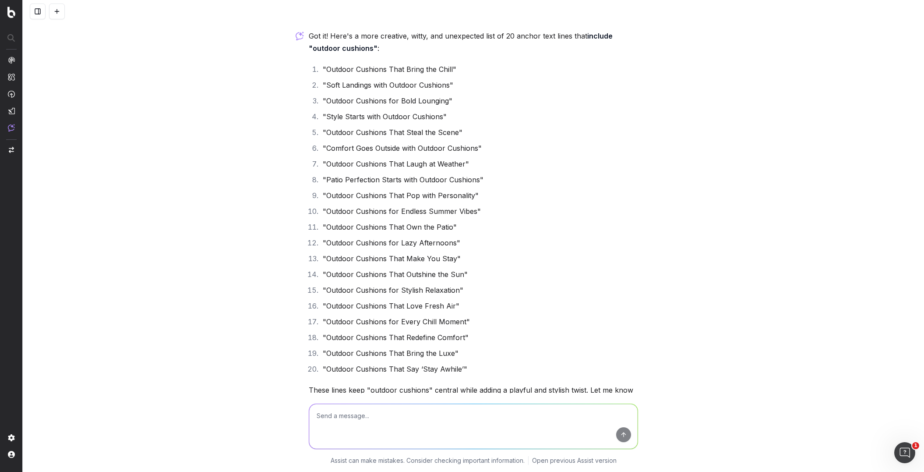
click at [326, 425] on textarea at bounding box center [473, 426] width 328 height 45
type textarea "it doesnt have to all start with outdoor cushions - be unique be different brea…"
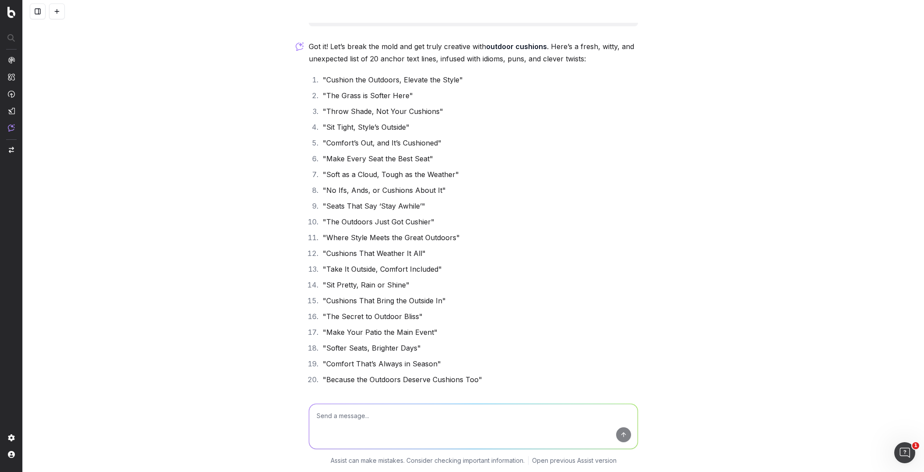
scroll to position [13020, 0]
click at [370, 423] on textarea at bounding box center [473, 426] width 328 height 45
type textarea "think style and comfort"
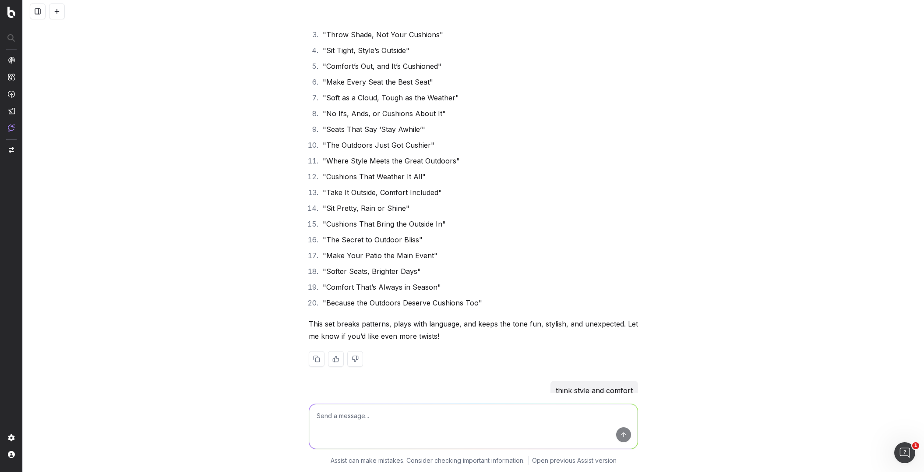
scroll to position [13111, 0]
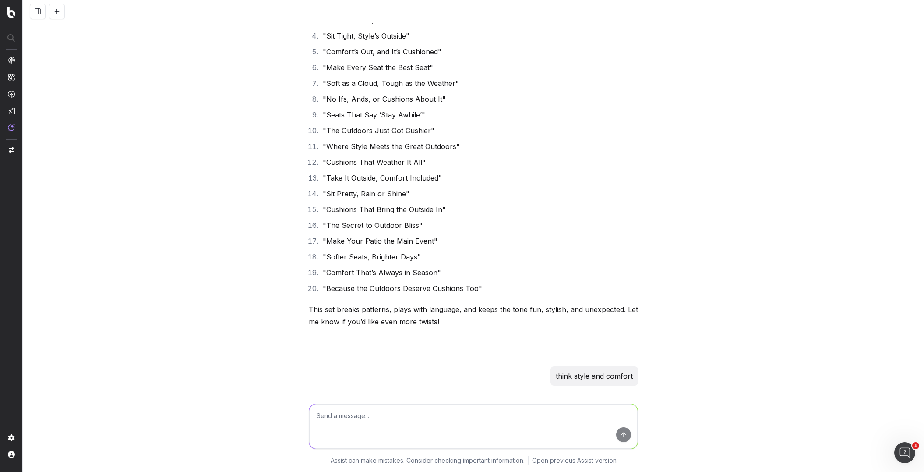
click at [335, 416] on textarea at bounding box center [473, 426] width 328 height 45
type textarea "ok do this for planters and pots"
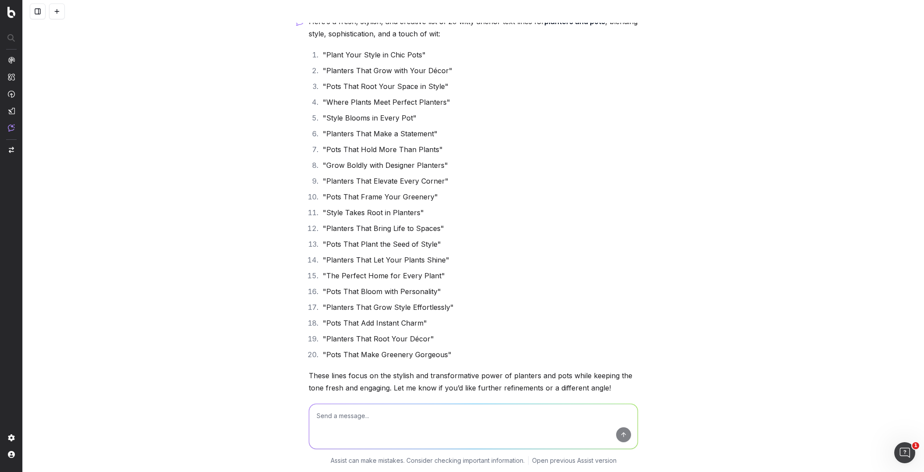
scroll to position [13951, 0]
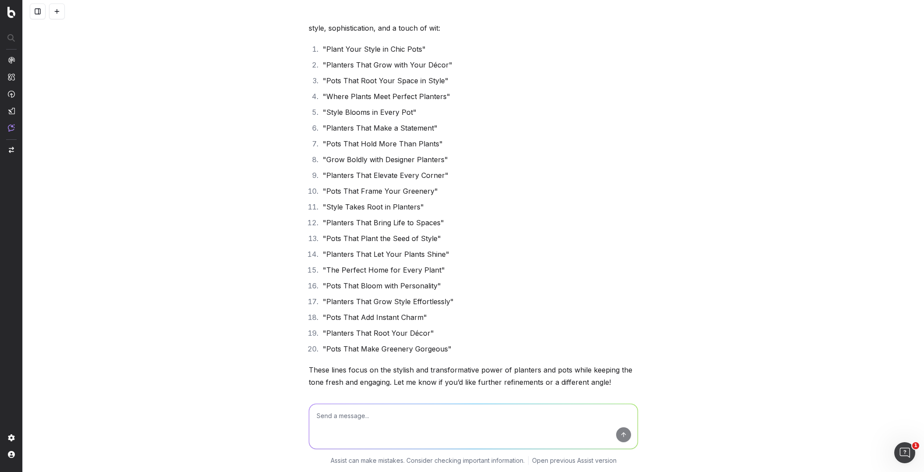
click at [325, 426] on textarea at bounding box center [473, 426] width 328 height 45
type textarea "add fresh"
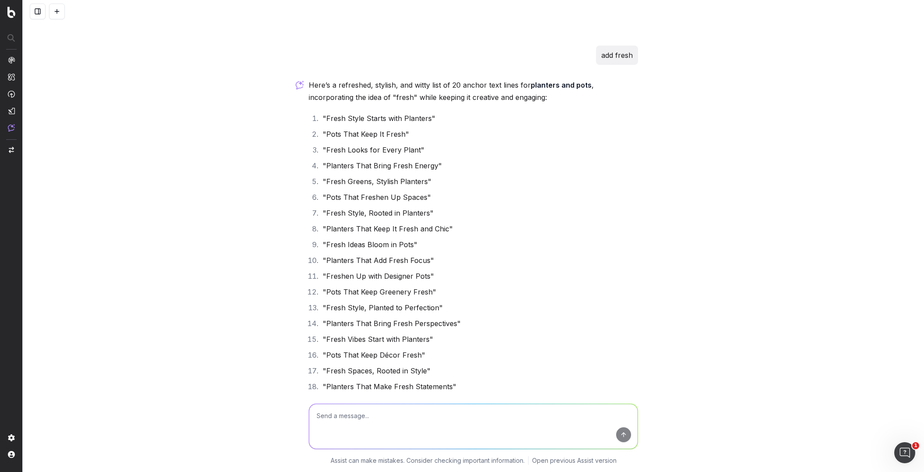
scroll to position [14333, 0]
click at [340, 420] on textarea at bounding box center [473, 426] width 328 height 45
type textarea "ditch fresh - try something else - go wild with puns and idioms- 15"
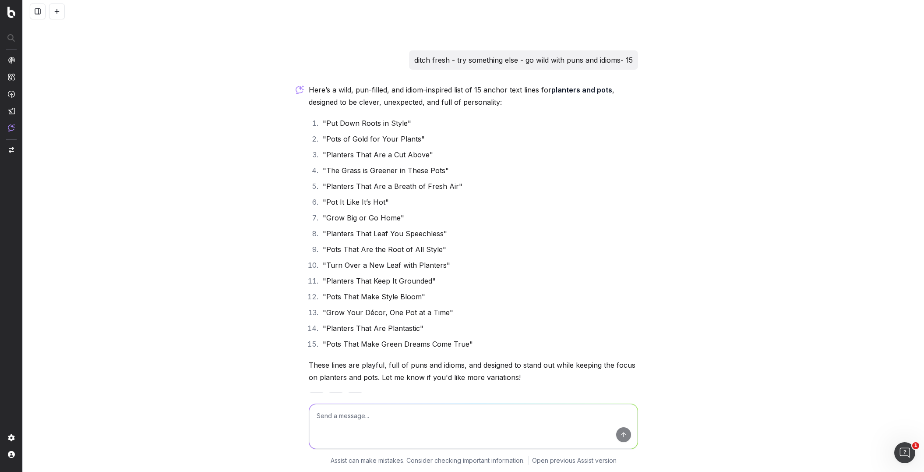
scroll to position [14802, 0]
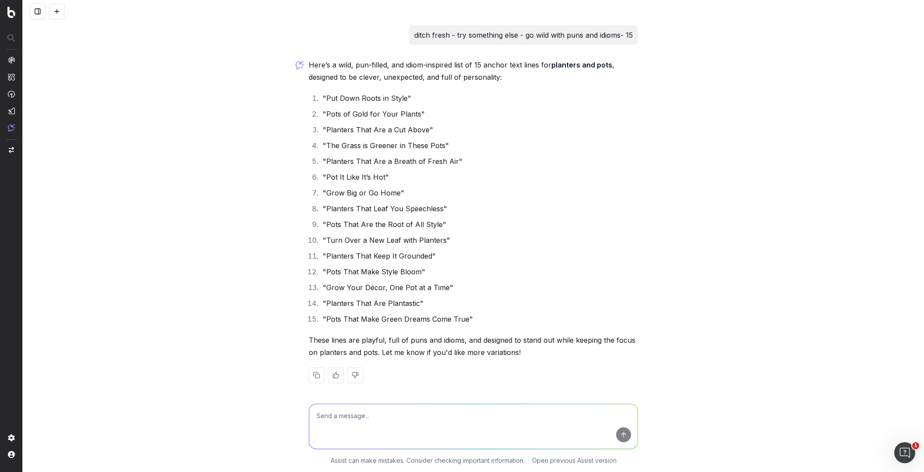
click at [331, 424] on textarea at bounding box center [473, 426] width 328 height 45
click at [331, 425] on textarea at bounding box center [473, 426] width 328 height 45
type textarea "style focus things like a cut above"
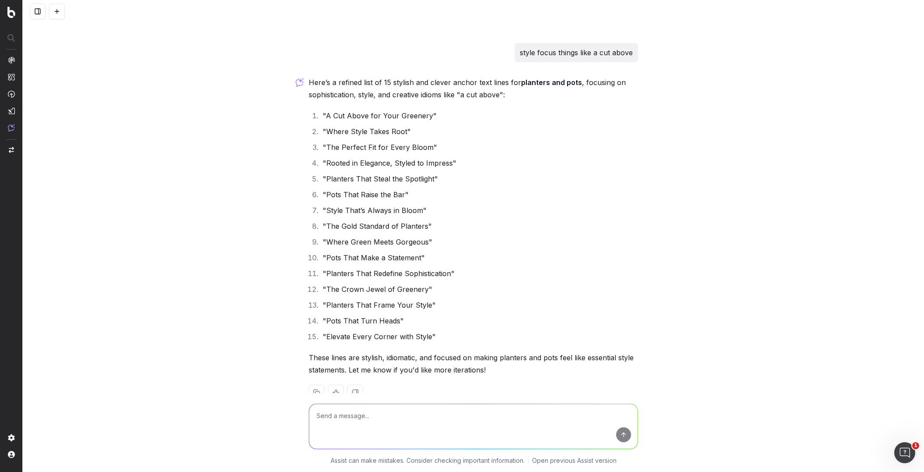
scroll to position [15156, 0]
